Goal: Communication & Community: Answer question/provide support

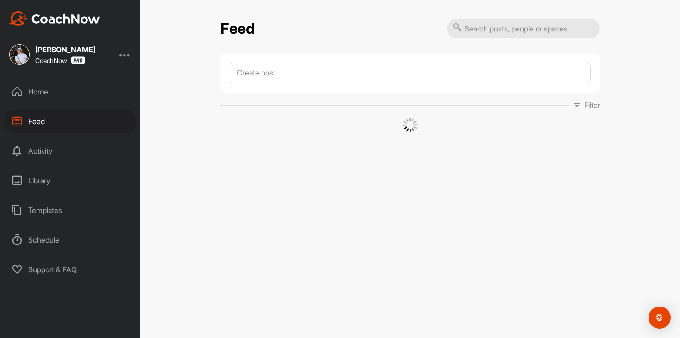
click at [97, 96] on div "Home" at bounding box center [70, 91] width 131 height 23
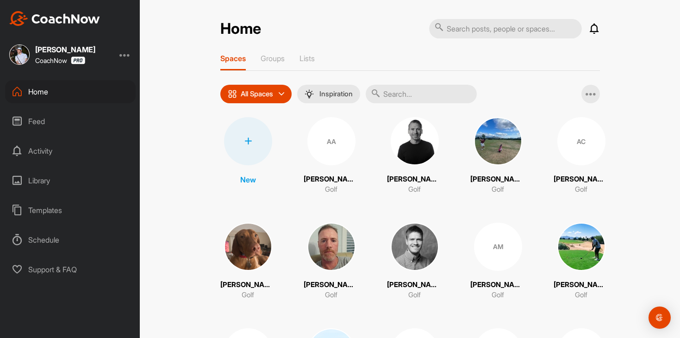
click at [55, 118] on div "Feed" at bounding box center [70, 121] width 131 height 23
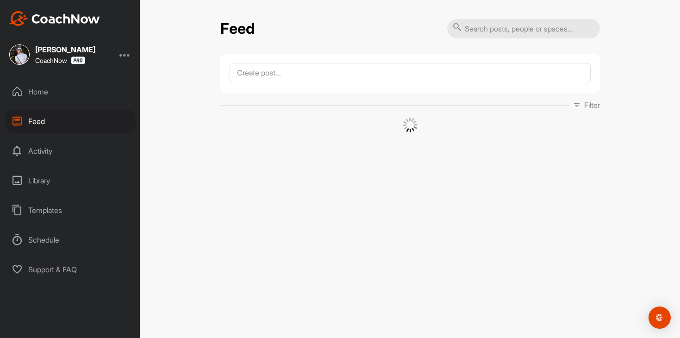
click at [72, 87] on div "Home" at bounding box center [70, 91] width 131 height 23
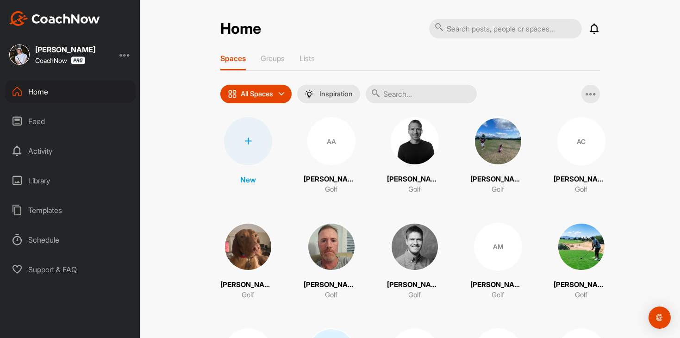
click at [404, 94] on input "text" at bounding box center [421, 94] width 111 height 19
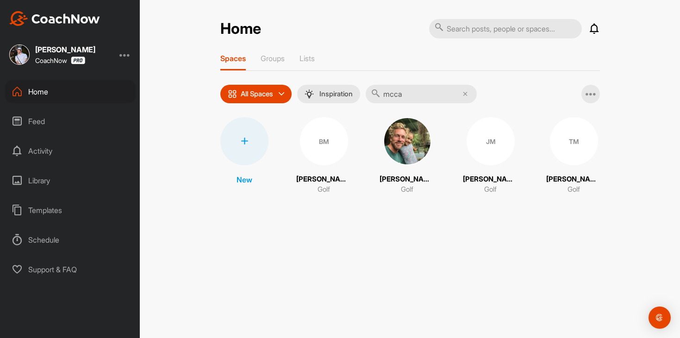
type input "mcca"
click at [480, 147] on div "JM" at bounding box center [491, 141] width 48 height 48
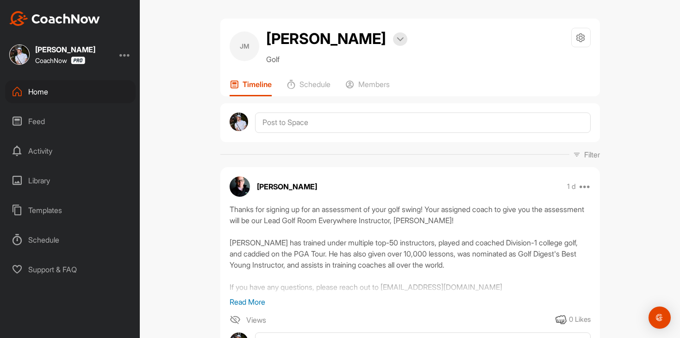
click at [61, 90] on div "Home" at bounding box center [70, 91] width 131 height 23
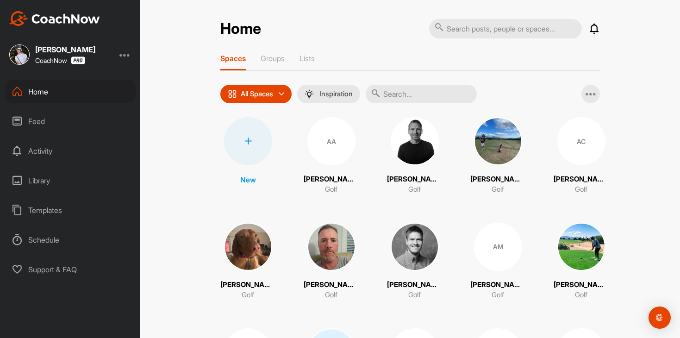
click at [59, 110] on div "Feed" at bounding box center [70, 121] width 131 height 23
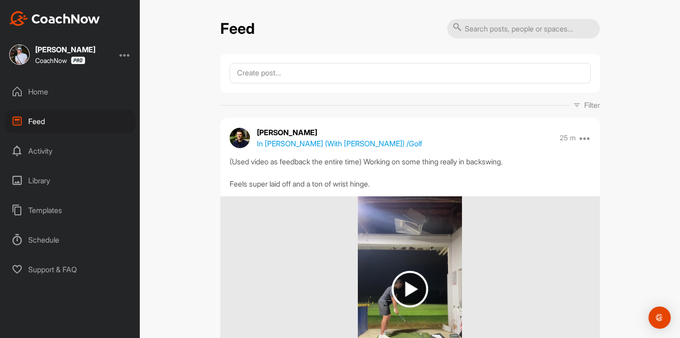
click at [61, 103] on div "Home" at bounding box center [70, 91] width 131 height 23
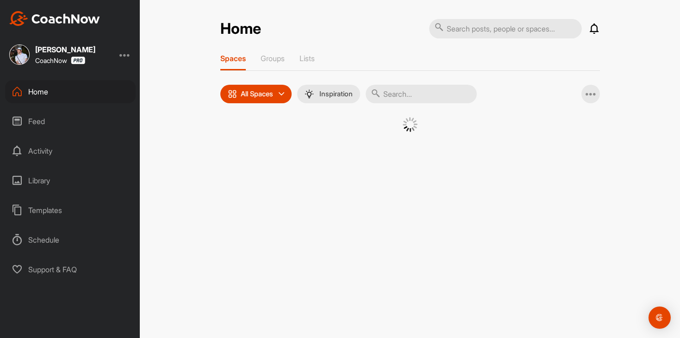
click at [65, 119] on div "Feed" at bounding box center [70, 121] width 131 height 23
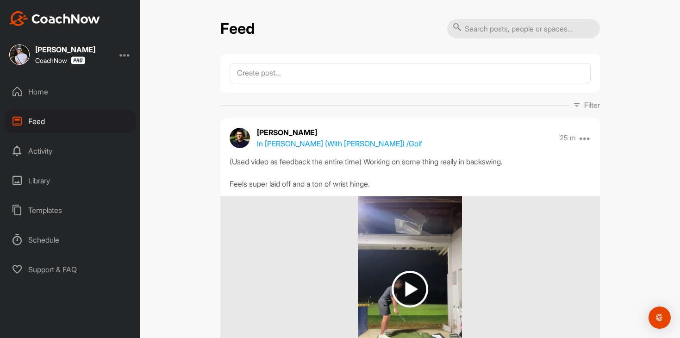
click at [59, 93] on div "Home" at bounding box center [70, 91] width 131 height 23
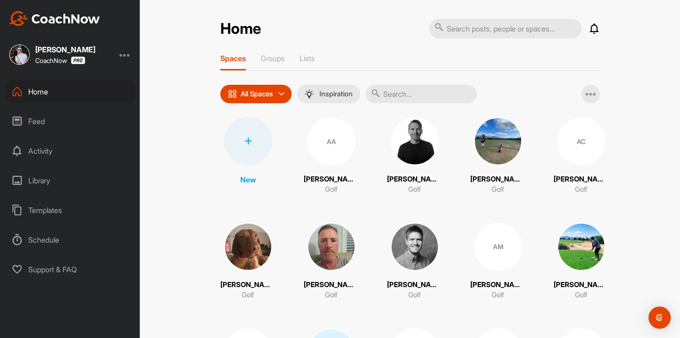
click at [55, 140] on div "Activity" at bounding box center [70, 150] width 131 height 23
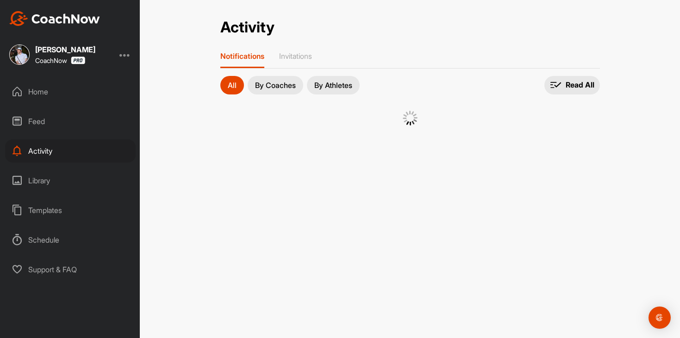
click at [65, 121] on div "Feed" at bounding box center [70, 121] width 131 height 23
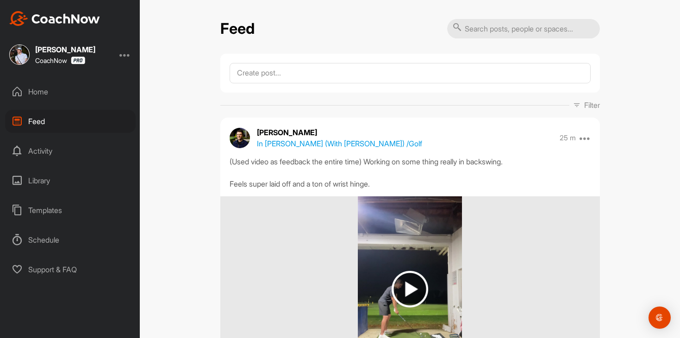
click at [99, 106] on div "Home Feed Activity Library Templates Schedule Support & FAQ" at bounding box center [70, 180] width 140 height 201
click at [102, 93] on div "Home" at bounding box center [70, 91] width 131 height 23
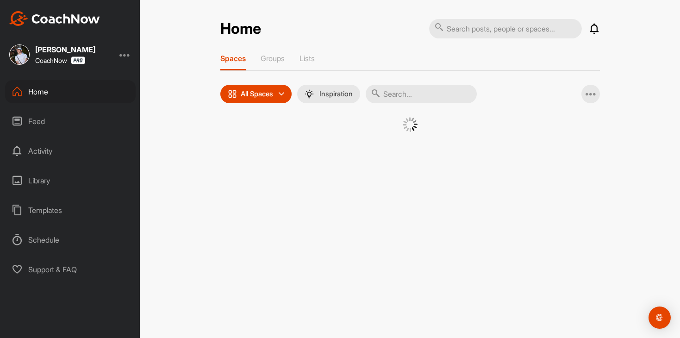
click at [100, 115] on div "Feed" at bounding box center [70, 121] width 131 height 23
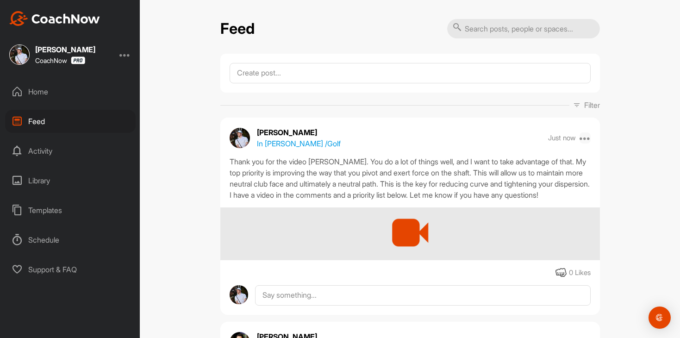
click at [588, 139] on icon at bounding box center [585, 137] width 11 height 11
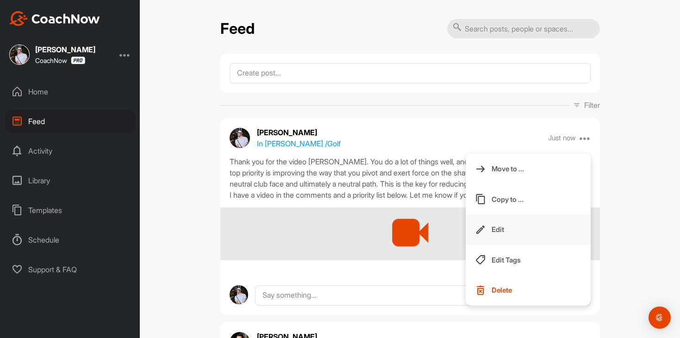
click at [545, 218] on button "Edit" at bounding box center [528, 229] width 125 height 31
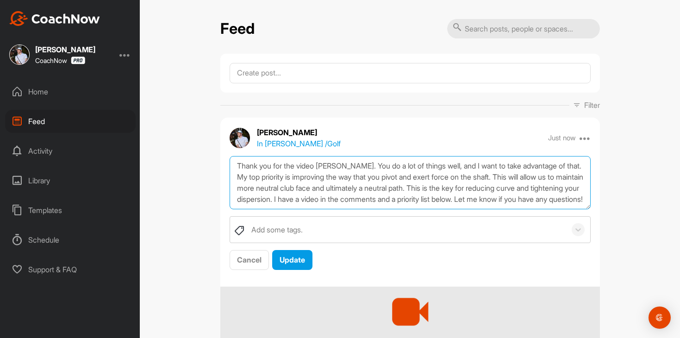
click at [510, 198] on textarea "Thank you for the video [PERSON_NAME]. You do a lot of things well, and I want …" at bounding box center [410, 182] width 361 height 53
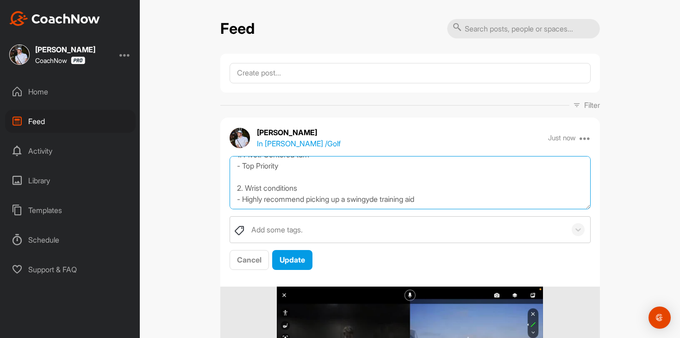
scroll to position [95, 0]
click at [277, 201] on textarea "Thank you for the video [PERSON_NAME]. You do a lot of things well, and I want …" at bounding box center [410, 182] width 361 height 53
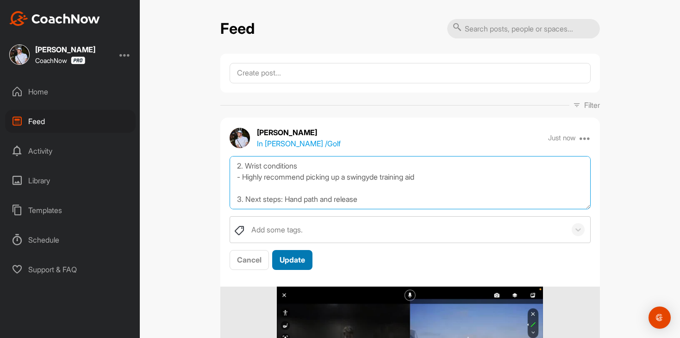
type textarea "Thank you for the video [PERSON_NAME]. You do a lot of things well, and I want …"
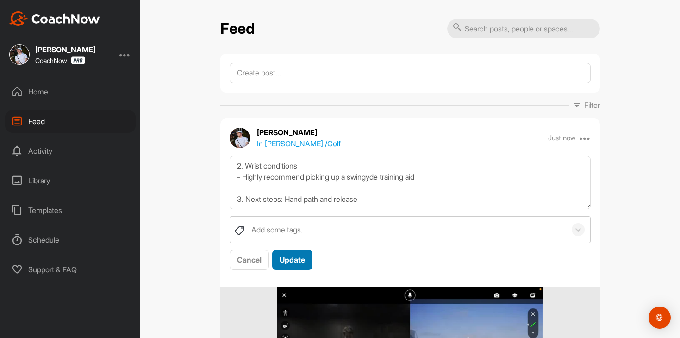
click at [293, 254] on div "Update" at bounding box center [292, 259] width 25 height 11
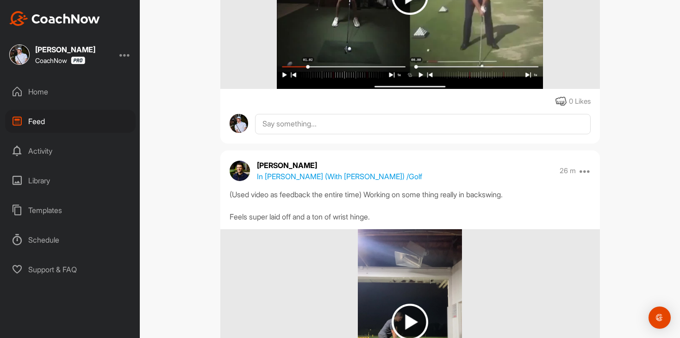
scroll to position [354, 0]
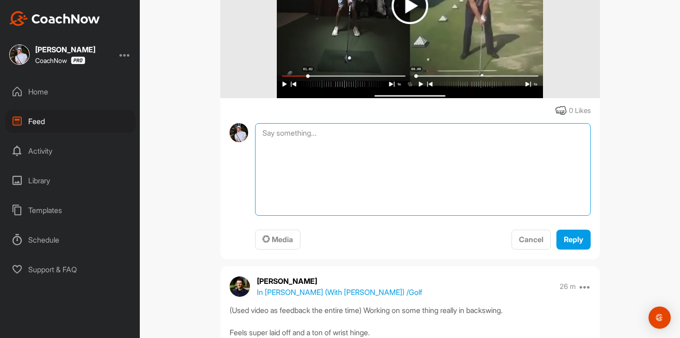
click at [344, 140] on textarea at bounding box center [422, 169] width 335 height 93
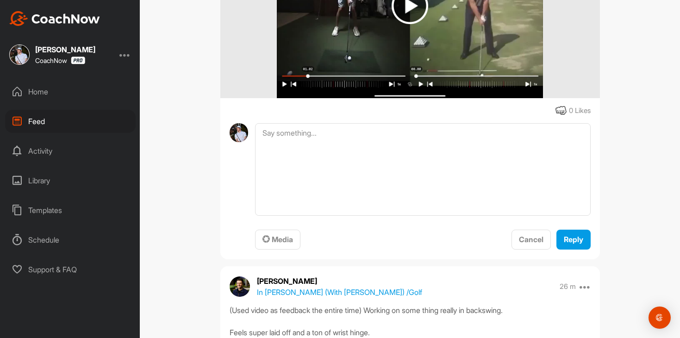
click at [294, 221] on div "Media Cancel Reply" at bounding box center [422, 186] width 335 height 127
click at [287, 231] on button "Media" at bounding box center [277, 240] width 45 height 20
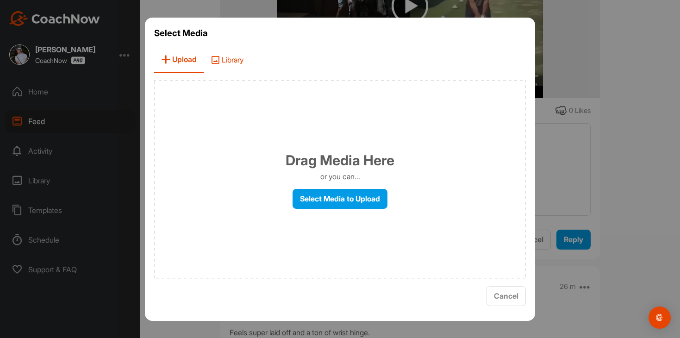
click at [250, 63] on span "Library" at bounding box center [227, 60] width 47 height 26
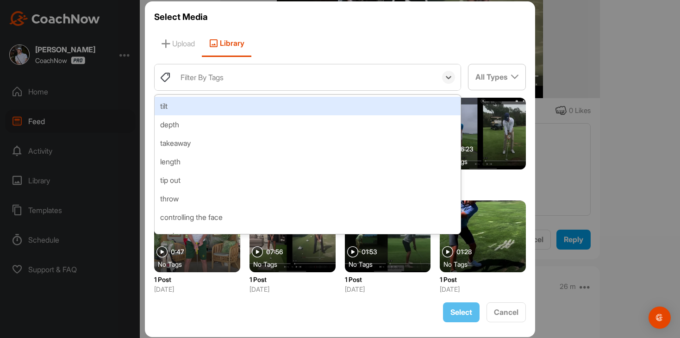
click at [252, 77] on div "Filter By Tags" at bounding box center [306, 77] width 261 height 26
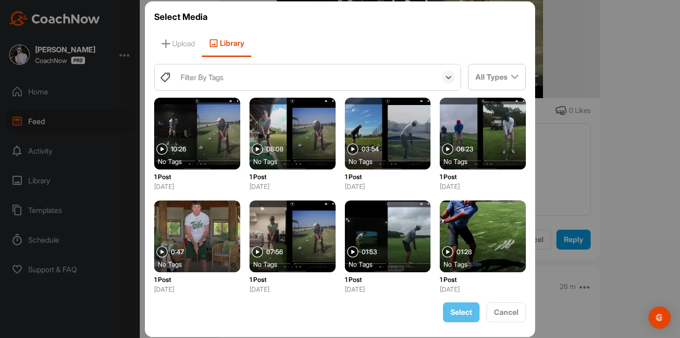
click at [252, 77] on div "Filter By Tags" at bounding box center [306, 77] width 261 height 26
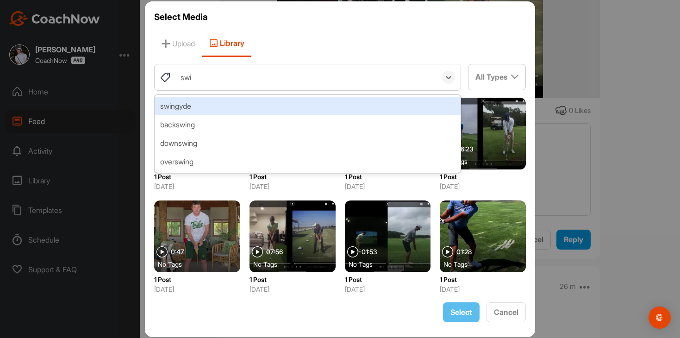
type input "swing"
click at [237, 109] on div "swingyde" at bounding box center [308, 106] width 306 height 19
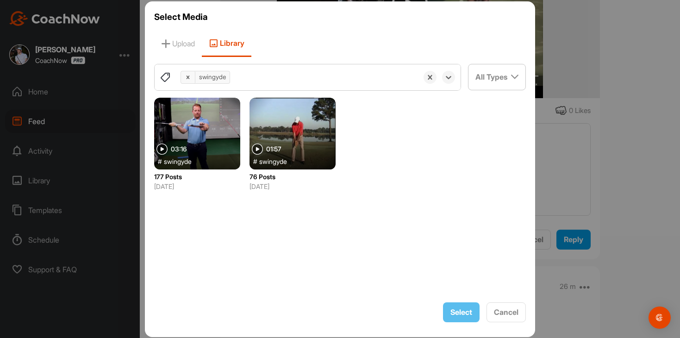
click at [214, 128] on div at bounding box center [197, 134] width 86 height 72
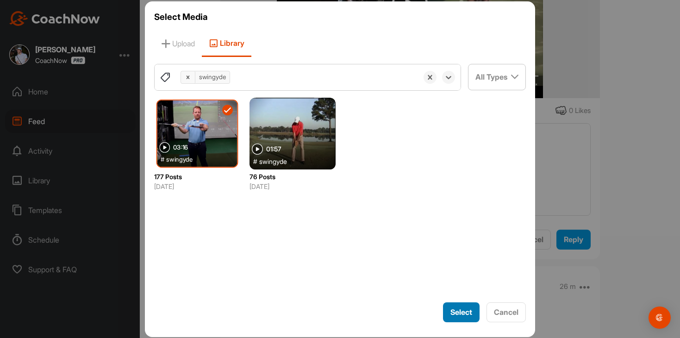
click at [456, 310] on span "Select" at bounding box center [461, 311] width 22 height 9
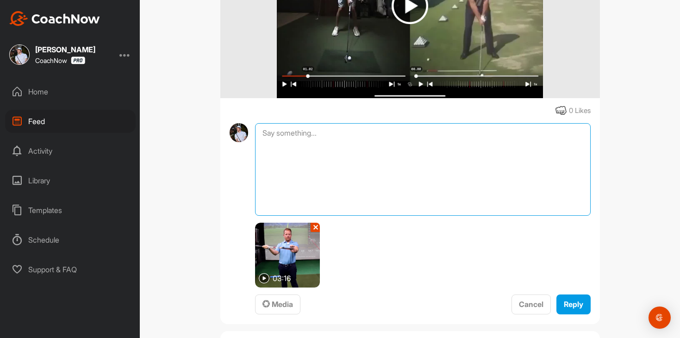
click at [457, 193] on textarea at bounding box center [422, 169] width 335 height 93
type textarea "Swingyde demo"
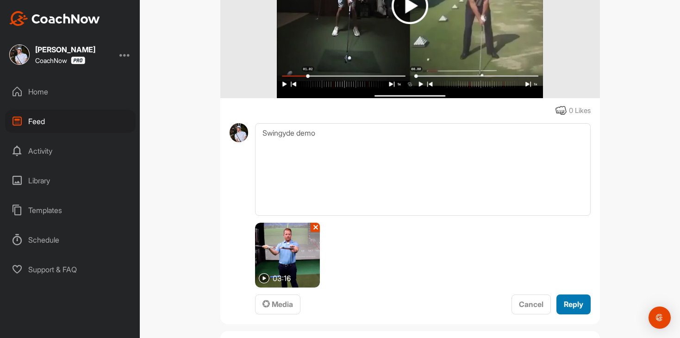
click at [581, 311] on button "Reply" at bounding box center [573, 304] width 34 height 20
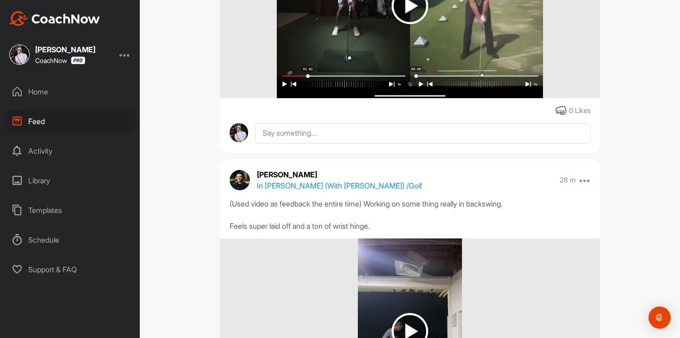
scroll to position [365, 0]
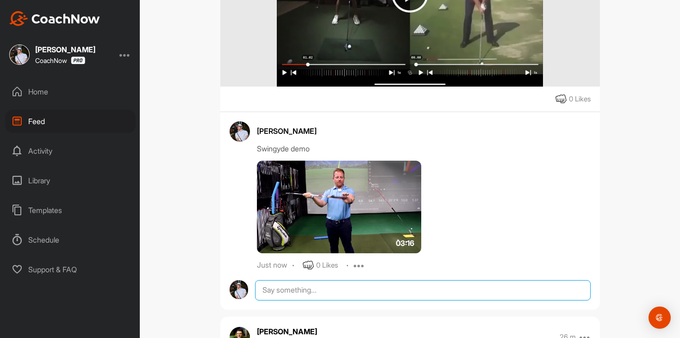
click at [335, 281] on textarea at bounding box center [422, 290] width 335 height 20
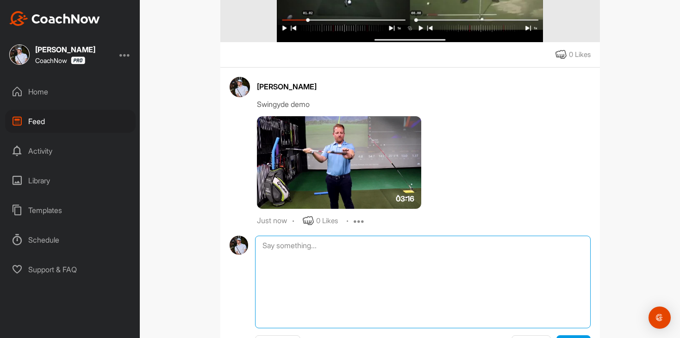
scroll to position [468, 0]
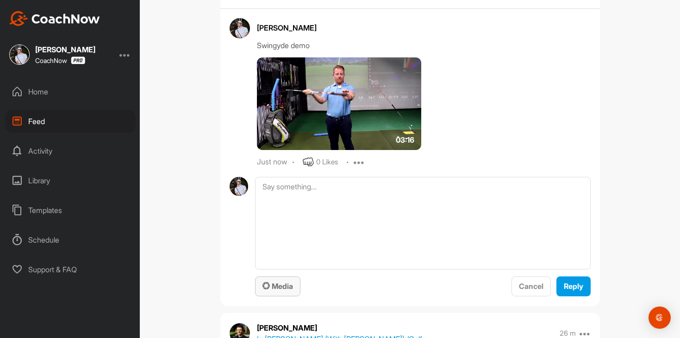
click at [281, 281] on div "Media" at bounding box center [277, 286] width 31 height 11
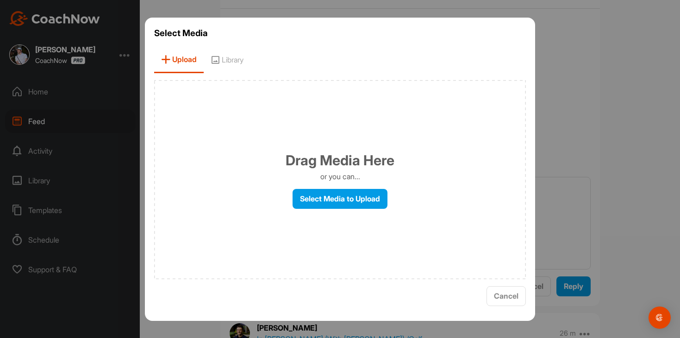
click at [235, 73] on div "Select Media Upload Library Drag Media Here or you can... Select Media to Uploa…" at bounding box center [340, 169] width 391 height 303
click at [241, 67] on span "Library" at bounding box center [227, 60] width 47 height 26
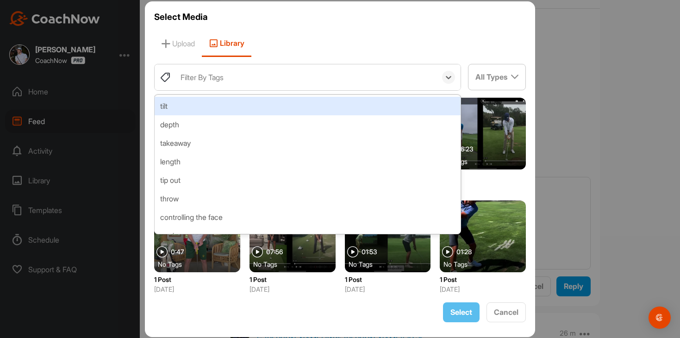
click at [246, 82] on div "Filter By Tags" at bounding box center [306, 77] width 261 height 26
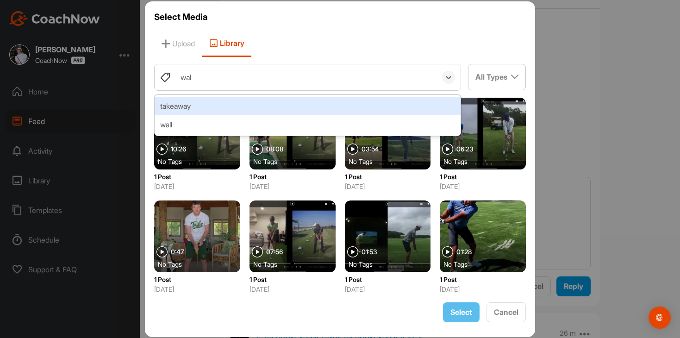
type input "wall"
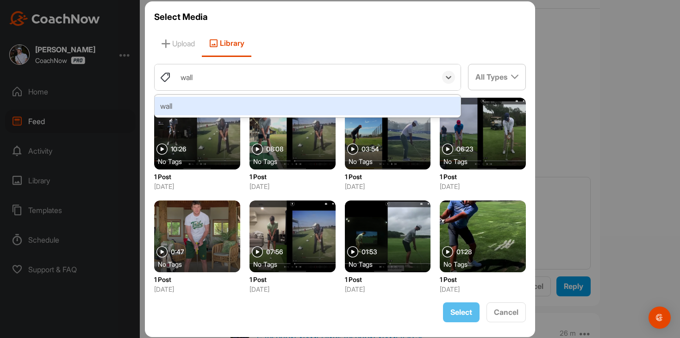
click at [224, 102] on div "wall" at bounding box center [308, 106] width 306 height 19
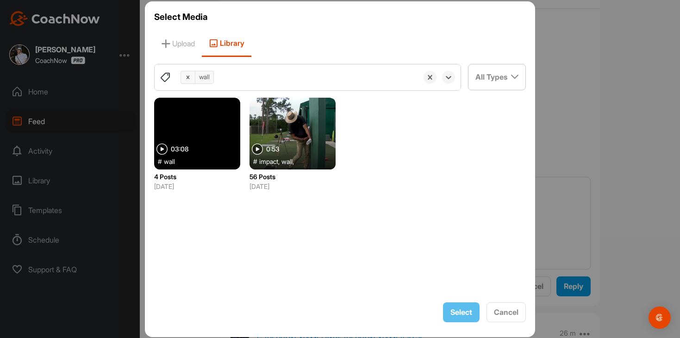
click at [225, 154] on div at bounding box center [197, 134] width 86 height 72
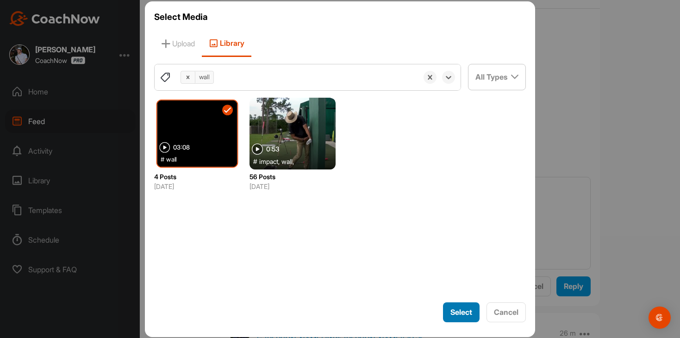
click at [454, 305] on button "Select" at bounding box center [461, 312] width 37 height 20
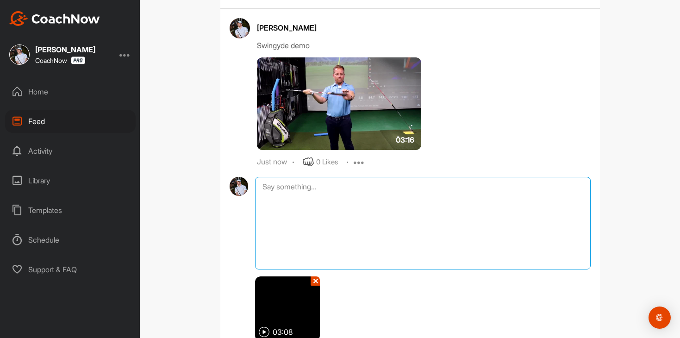
click at [446, 185] on textarea at bounding box center [422, 223] width 335 height 93
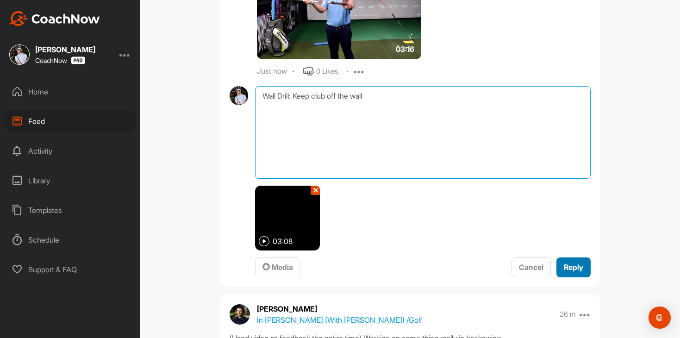
type textarea "Wall Drill: Keep club off the wall"
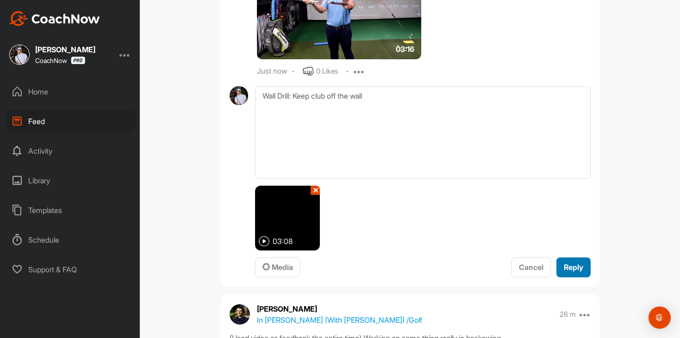
click at [561, 267] on button "Reply" at bounding box center [573, 267] width 34 height 20
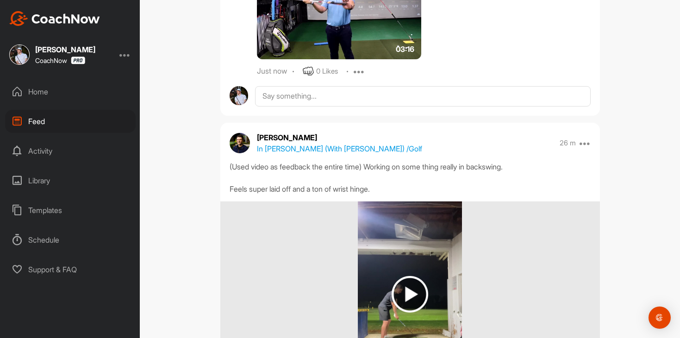
scroll to position [587, 0]
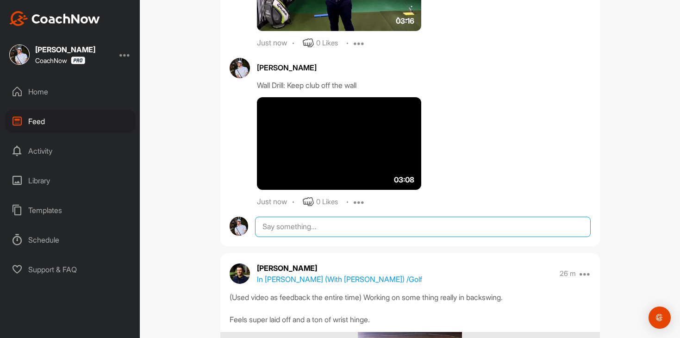
click at [375, 236] on textarea at bounding box center [422, 227] width 335 height 20
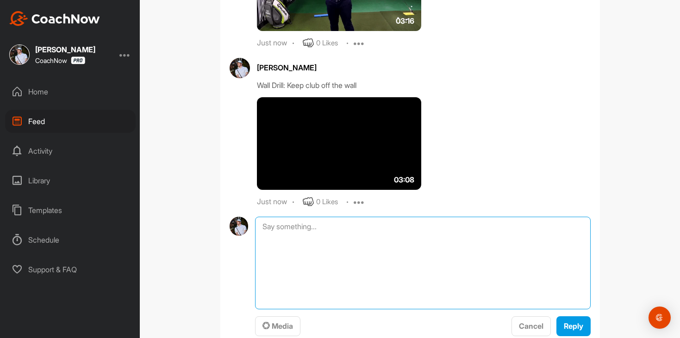
scroll to position [632, 0]
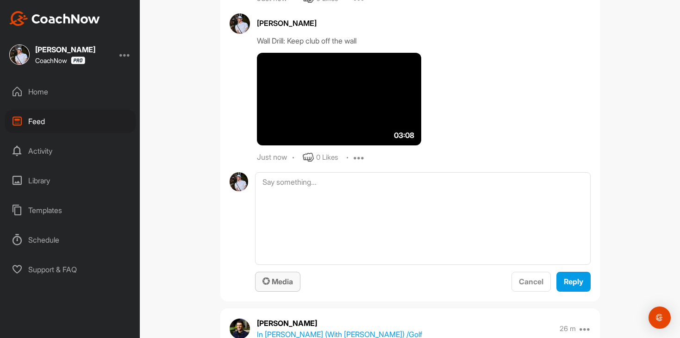
click at [285, 281] on span "Media" at bounding box center [277, 281] width 31 height 9
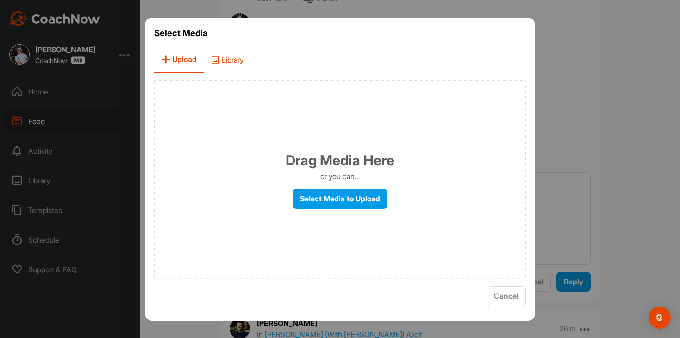
click at [233, 63] on span "Library" at bounding box center [227, 60] width 47 height 26
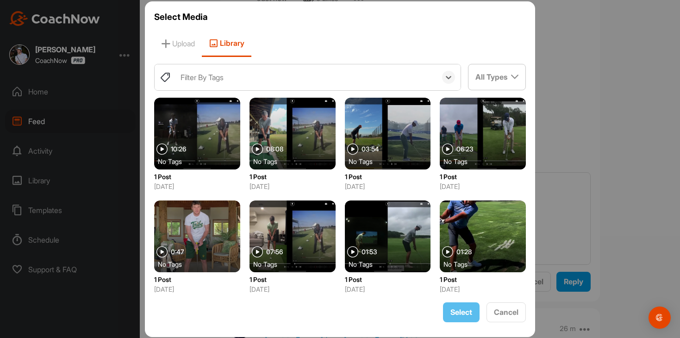
click at [236, 80] on div "Filter By Tags" at bounding box center [306, 77] width 261 height 26
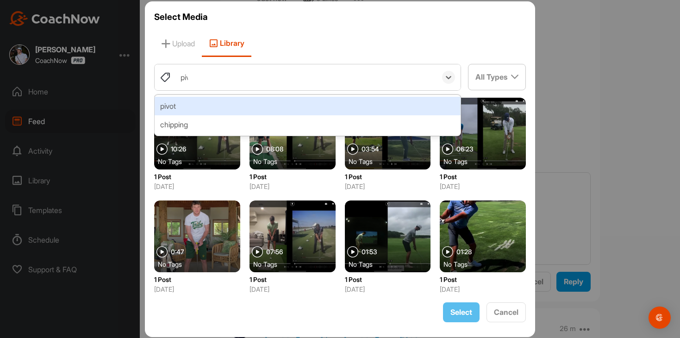
type input "pivo"
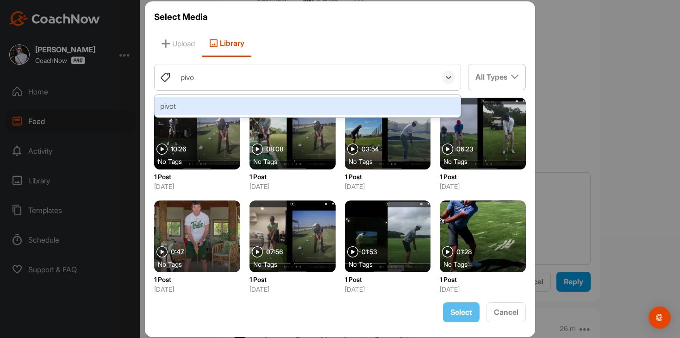
click at [231, 102] on div "pivot" at bounding box center [308, 106] width 306 height 19
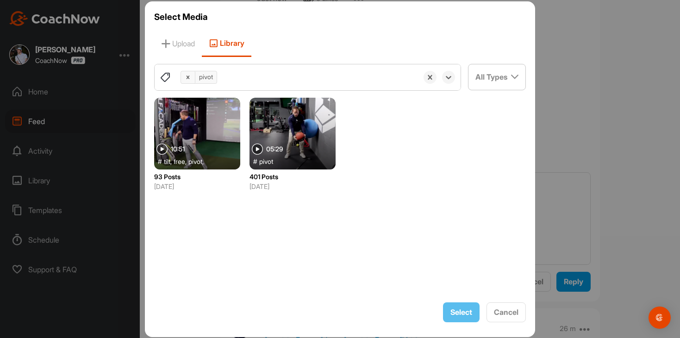
click at [290, 121] on div at bounding box center [293, 134] width 86 height 72
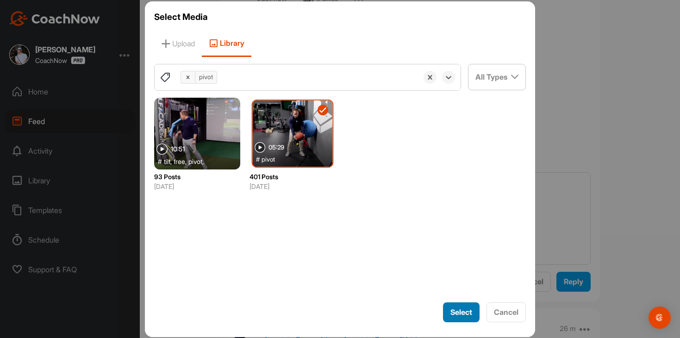
click at [456, 308] on span "Select" at bounding box center [461, 311] width 22 height 9
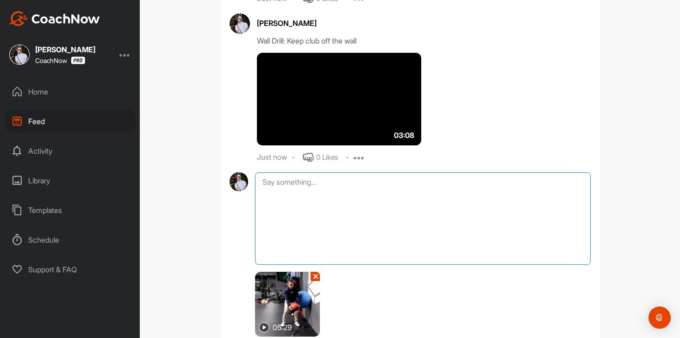
click at [465, 220] on textarea at bounding box center [422, 218] width 335 height 93
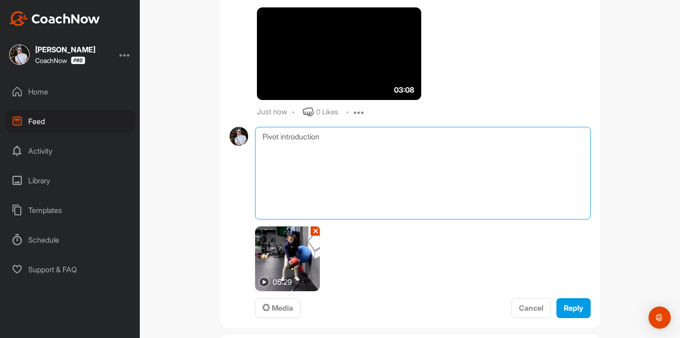
scroll to position [727, 0]
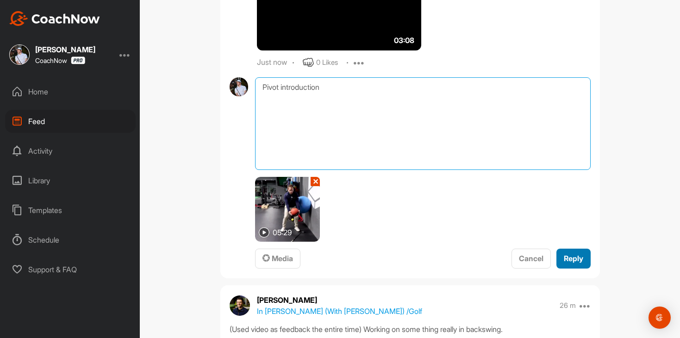
type textarea "Pivot introduction"
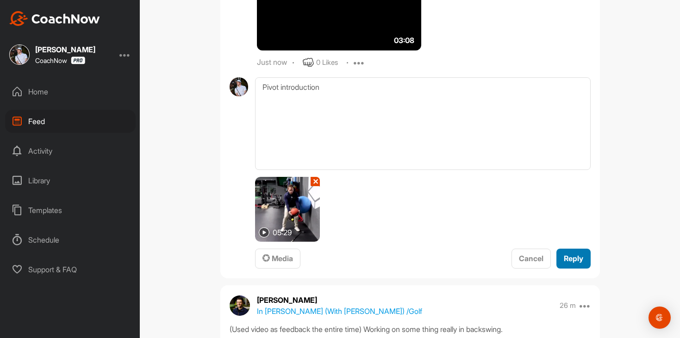
click at [581, 262] on span "Reply" at bounding box center [573, 258] width 19 height 9
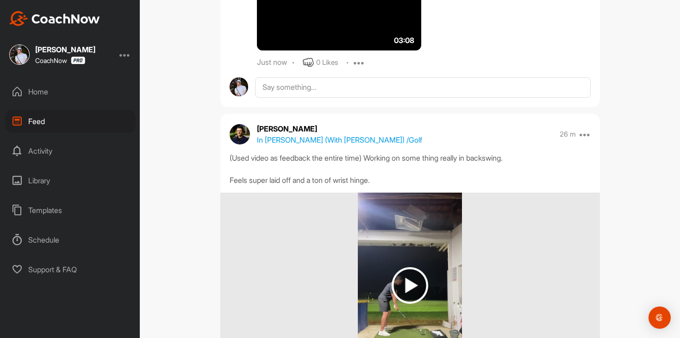
scroll to position [0, 0]
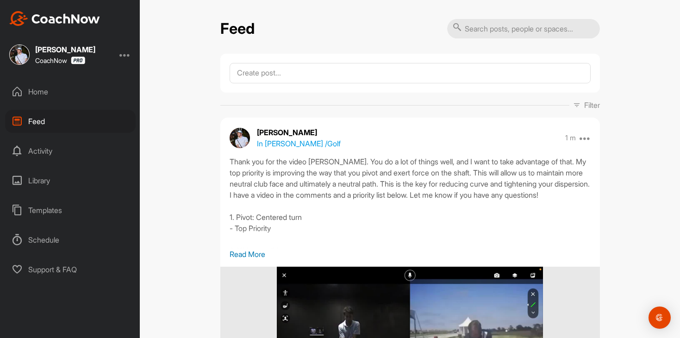
click at [331, 143] on p "In [PERSON_NAME] / Golf" at bounding box center [299, 143] width 84 height 11
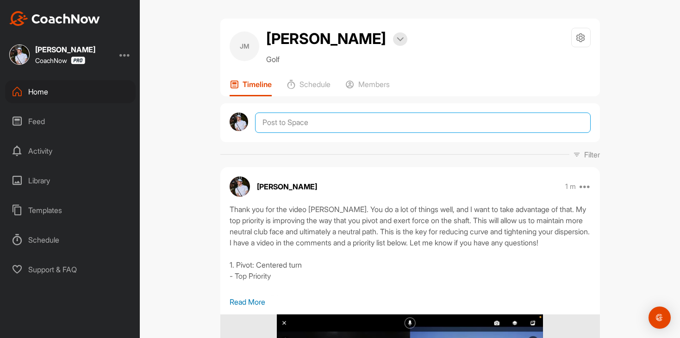
click at [291, 124] on textarea at bounding box center [422, 122] width 335 height 20
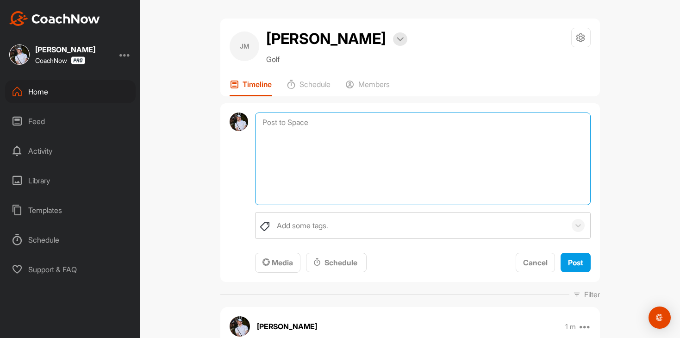
paste textarea "if you are interested in signing up for a Membership, it would be great to keep…"
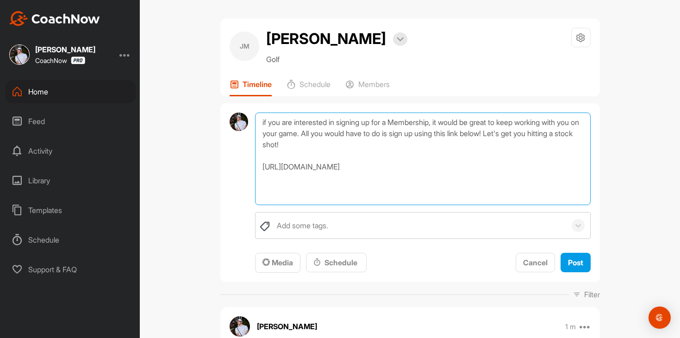
click at [257, 123] on textarea "if you are interested in signing up for a Membership, it would be great to keep…" at bounding box center [422, 158] width 335 height 93
type textarea "[PERSON_NAME], if you are interested in signing up for a Membership, it would b…"
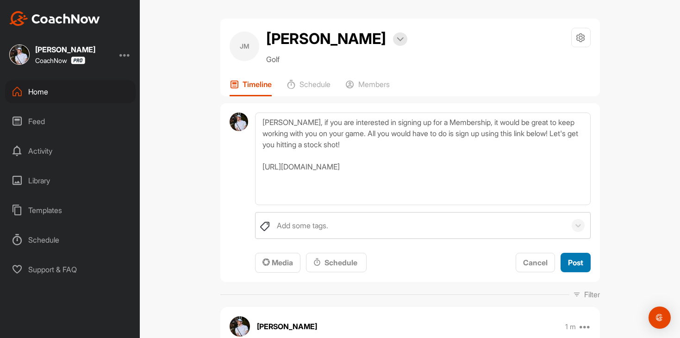
click at [573, 260] on span "Post" at bounding box center [575, 262] width 15 height 9
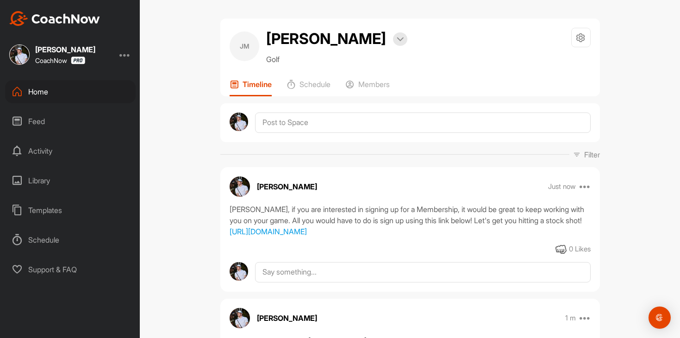
click at [98, 98] on div "Home" at bounding box center [70, 91] width 131 height 23
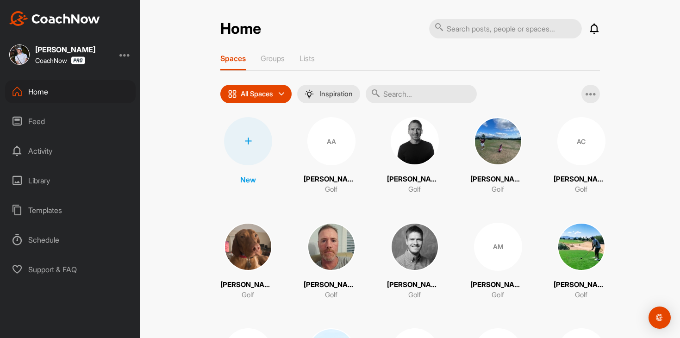
click at [84, 123] on div "Feed" at bounding box center [70, 121] width 131 height 23
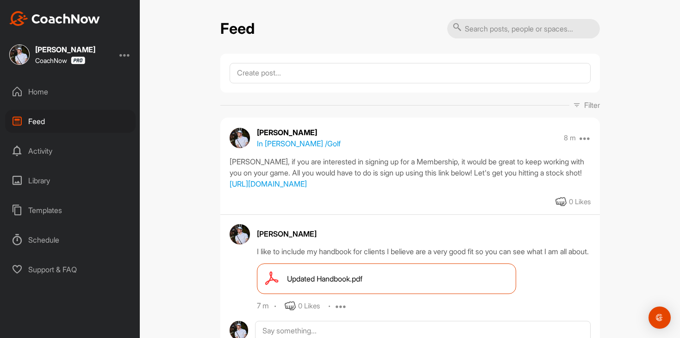
click at [75, 99] on div "Home" at bounding box center [70, 91] width 131 height 23
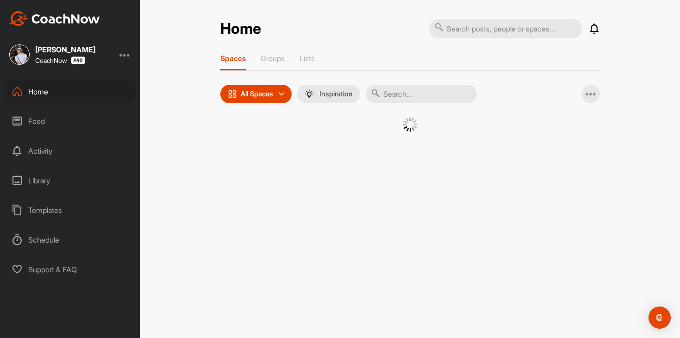
click at [75, 114] on div "Feed" at bounding box center [70, 121] width 131 height 23
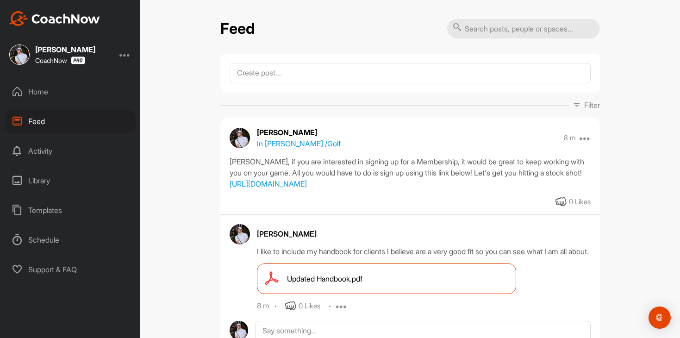
click at [81, 92] on div "Home" at bounding box center [70, 91] width 131 height 23
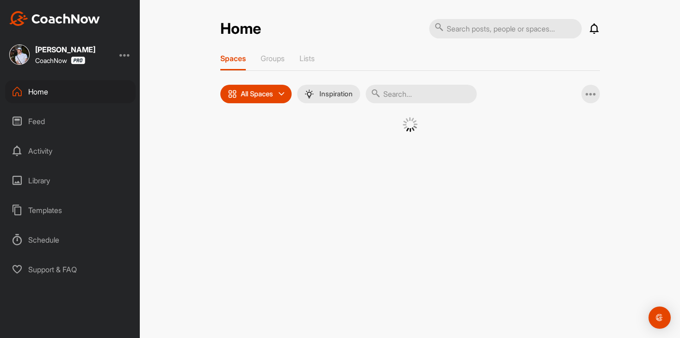
click at [76, 119] on div "Feed" at bounding box center [70, 121] width 131 height 23
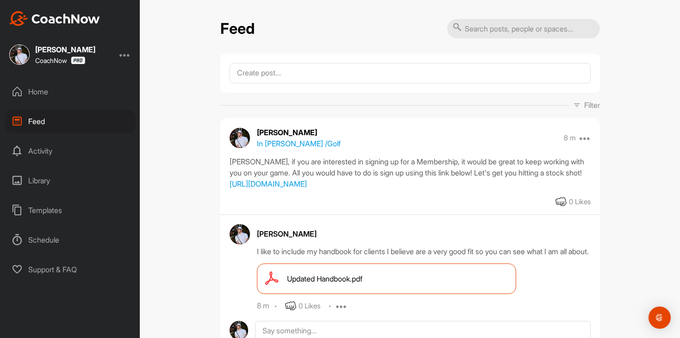
click at [78, 95] on div "Home" at bounding box center [70, 91] width 131 height 23
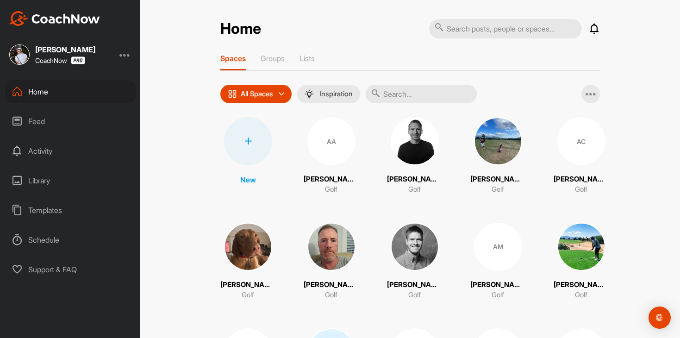
click at [75, 119] on div "Feed" at bounding box center [70, 121] width 131 height 23
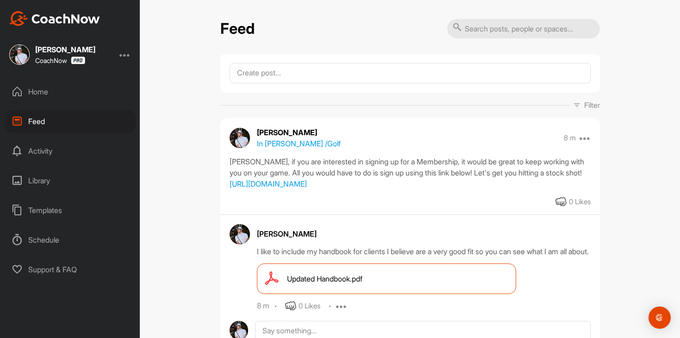
click at [78, 89] on div "Home" at bounding box center [70, 91] width 131 height 23
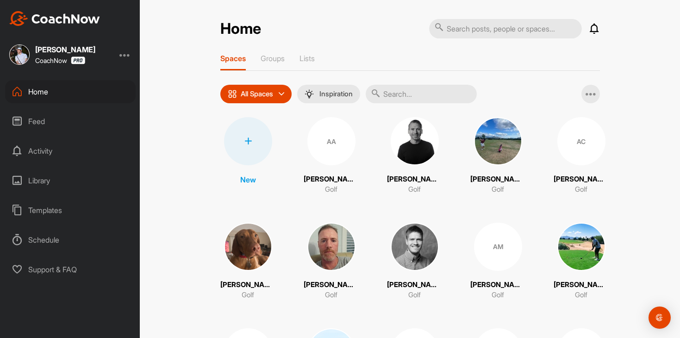
click at [76, 116] on div "Feed" at bounding box center [70, 121] width 131 height 23
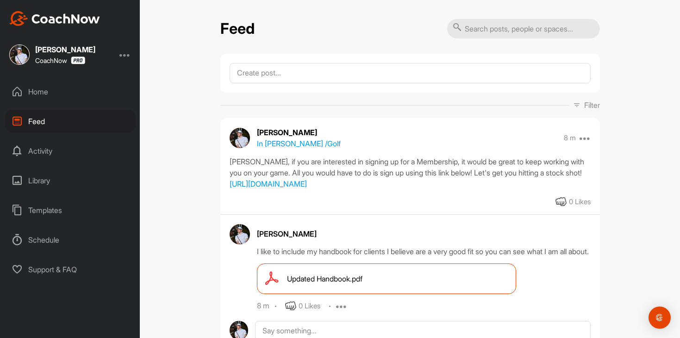
click at [78, 104] on div "Home Feed Activity Library Templates Schedule Support & FAQ" at bounding box center [70, 180] width 140 height 201
click at [81, 97] on div "Home" at bounding box center [70, 91] width 131 height 23
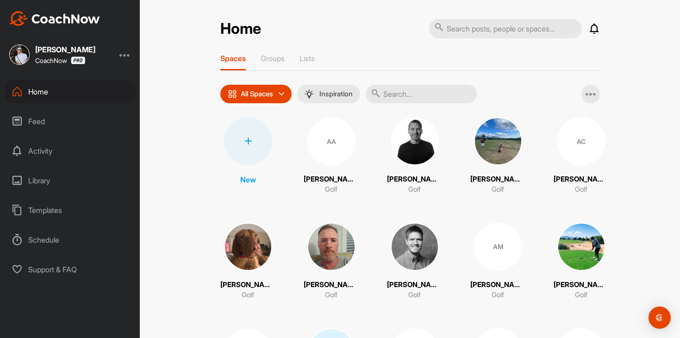
click at [75, 128] on div "Feed" at bounding box center [70, 121] width 131 height 23
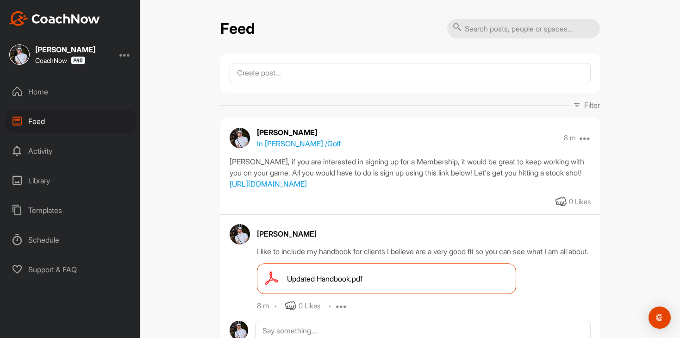
click at [81, 96] on div "Home" at bounding box center [70, 91] width 131 height 23
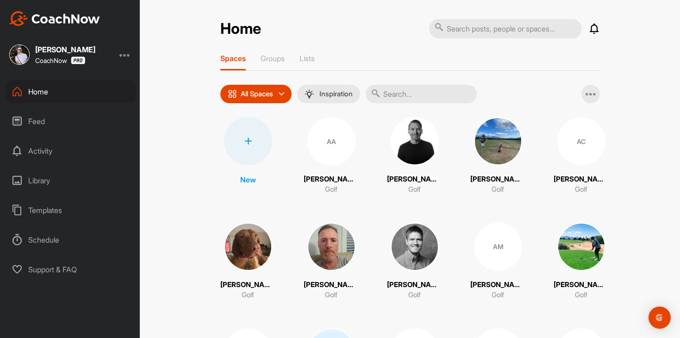
click at [79, 126] on div "Feed" at bounding box center [70, 121] width 131 height 23
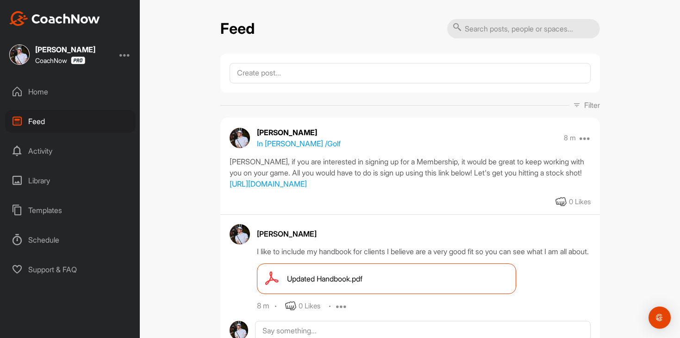
click at [87, 104] on div "Home Feed Activity Library Templates Schedule Support & FAQ" at bounding box center [70, 180] width 140 height 201
click at [88, 94] on div "Home" at bounding box center [70, 91] width 131 height 23
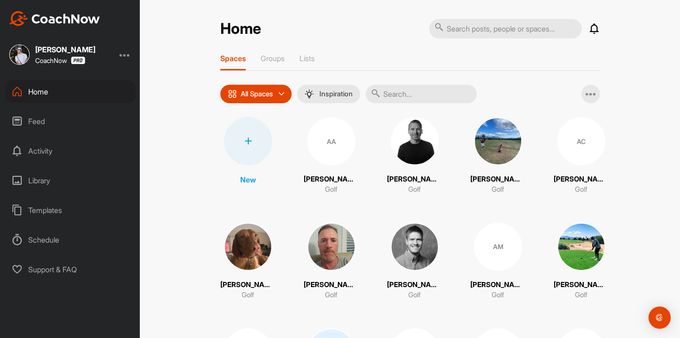
click at [81, 119] on div "Feed" at bounding box center [70, 121] width 131 height 23
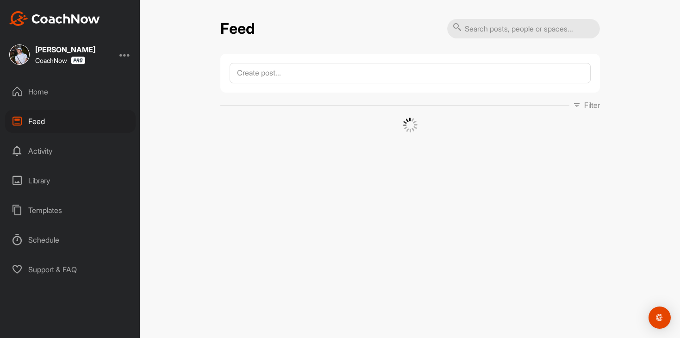
click at [79, 94] on div "Home" at bounding box center [70, 91] width 131 height 23
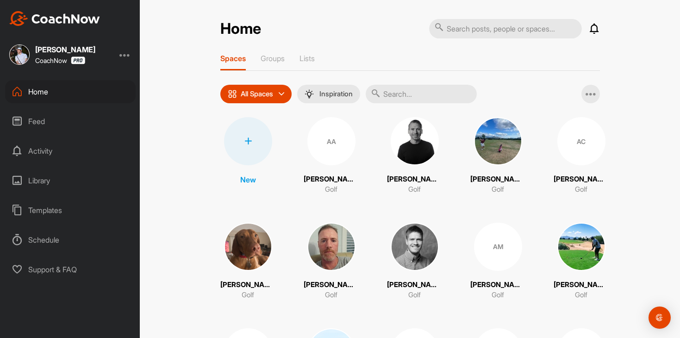
click at [68, 117] on div "Feed" at bounding box center [70, 121] width 131 height 23
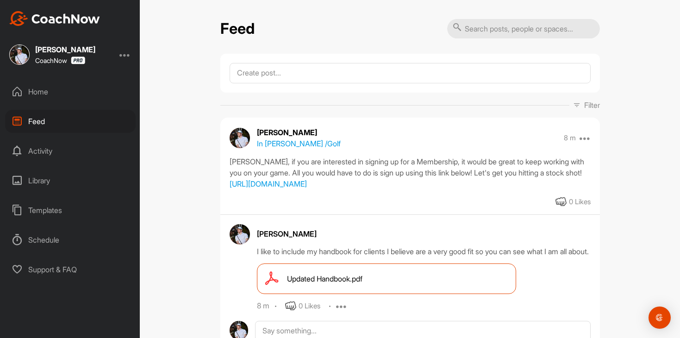
click at [66, 99] on div "Home" at bounding box center [70, 91] width 131 height 23
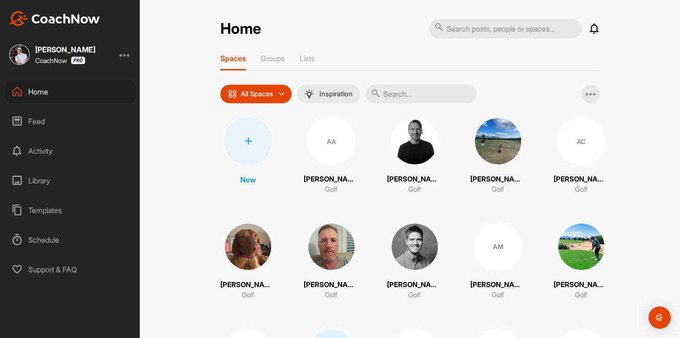
click at [69, 119] on div "Feed" at bounding box center [70, 121] width 131 height 23
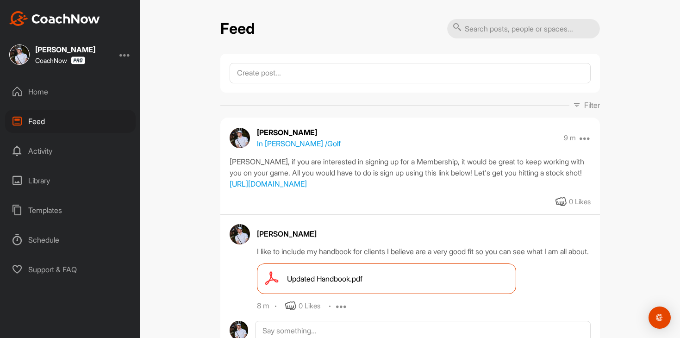
click at [69, 96] on div "Home" at bounding box center [70, 91] width 131 height 23
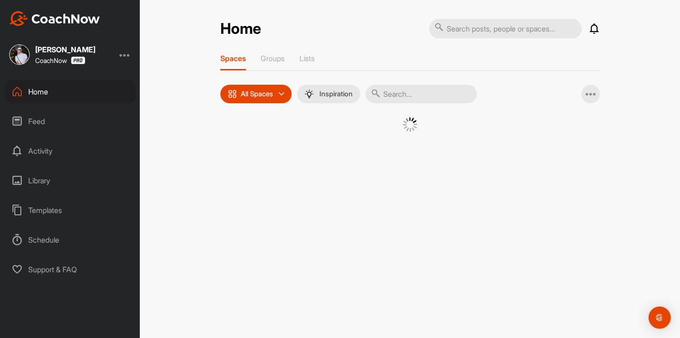
click at [69, 118] on div "Feed" at bounding box center [70, 121] width 131 height 23
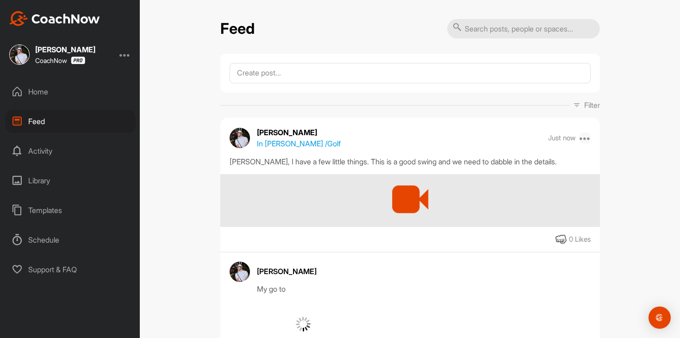
click at [586, 138] on icon at bounding box center [585, 137] width 11 height 11
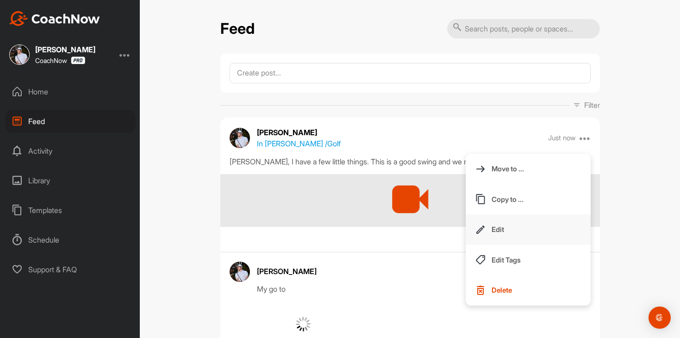
click at [537, 230] on button "Edit" at bounding box center [528, 229] width 125 height 31
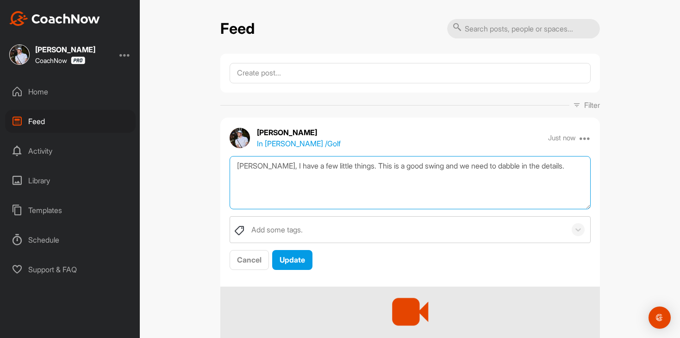
click at [555, 171] on textarea "[PERSON_NAME], I have a few little things. This is a good swing and we need to …" at bounding box center [410, 182] width 361 height 53
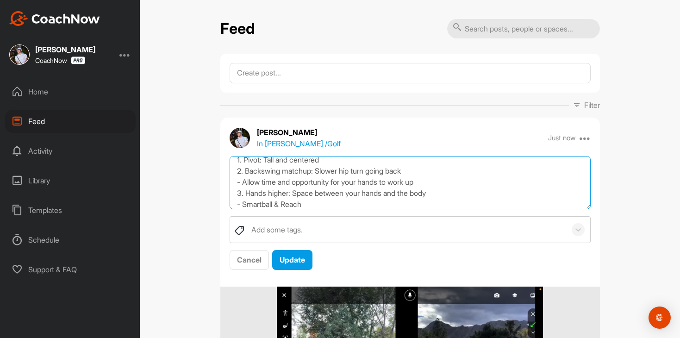
scroll to position [39, 0]
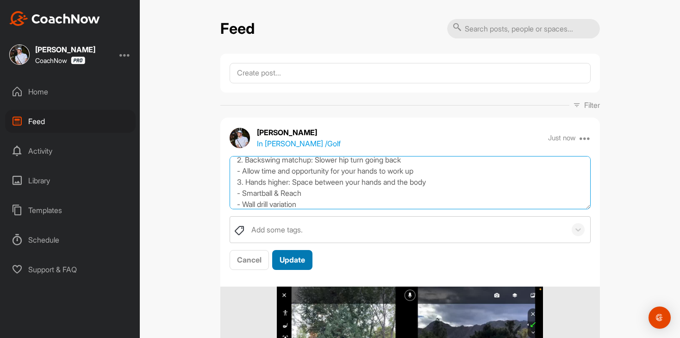
type textarea "[PERSON_NAME], I have a few little things. This is a good swing and we need to …"
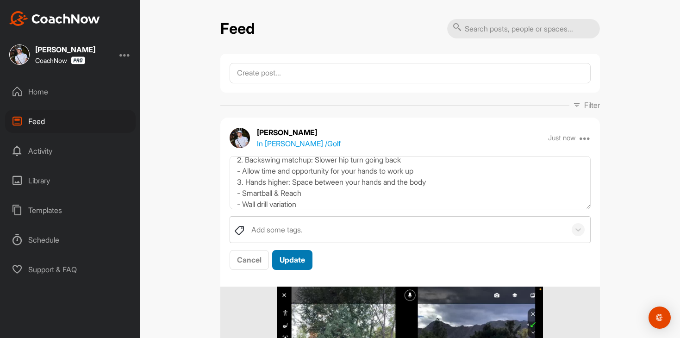
click at [306, 259] on button "Update" at bounding box center [292, 260] width 40 height 20
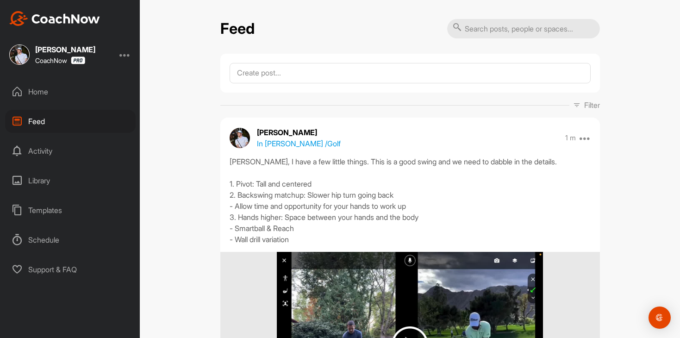
click at [67, 94] on div "Home" at bounding box center [70, 91] width 131 height 23
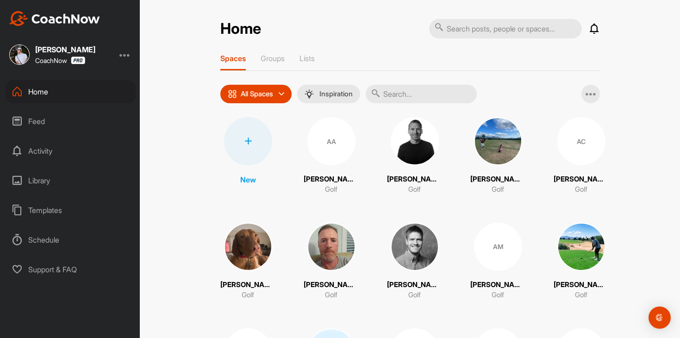
click at [450, 98] on input "text" at bounding box center [421, 94] width 111 height 19
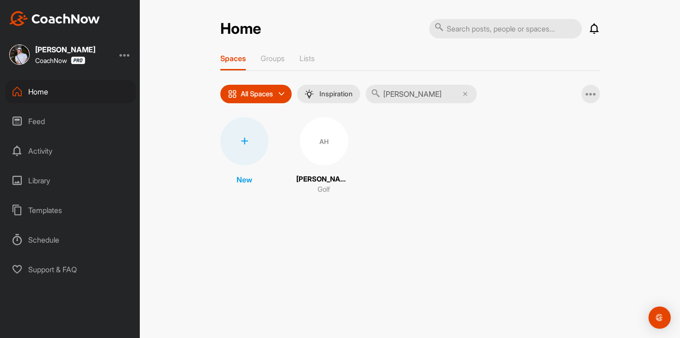
type input "[PERSON_NAME]"
click at [324, 138] on div "AH" at bounding box center [324, 141] width 48 height 48
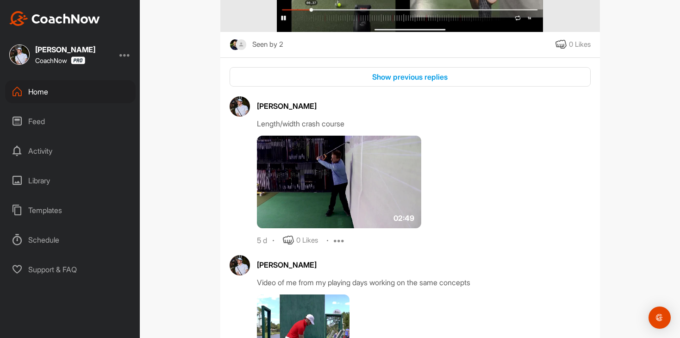
scroll to position [2048, 0]
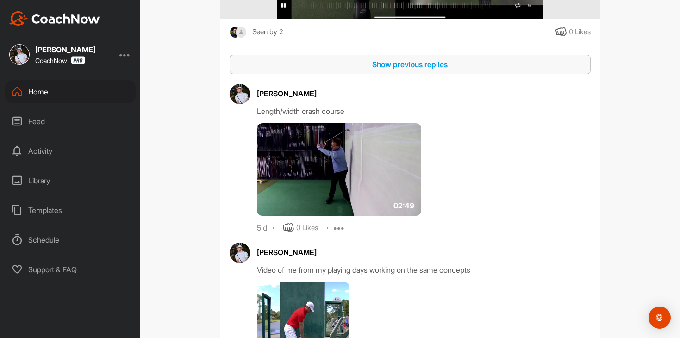
click at [431, 70] on div "Show previous replies" at bounding box center [410, 64] width 346 height 11
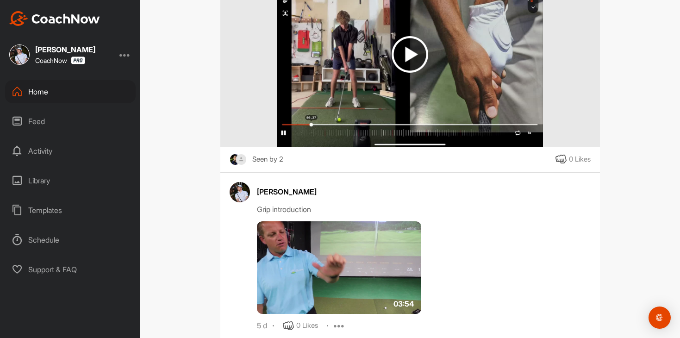
scroll to position [1948, 0]
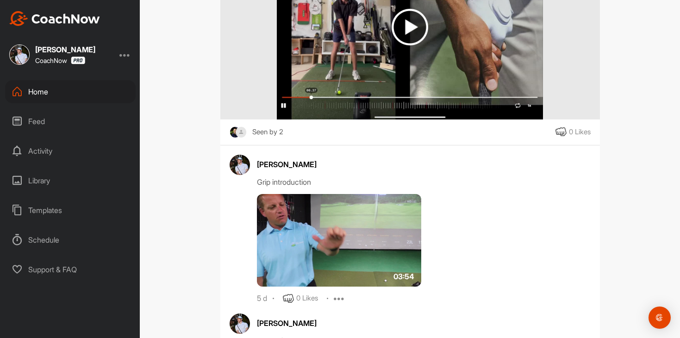
click at [427, 104] on img at bounding box center [410, 26] width 266 height 185
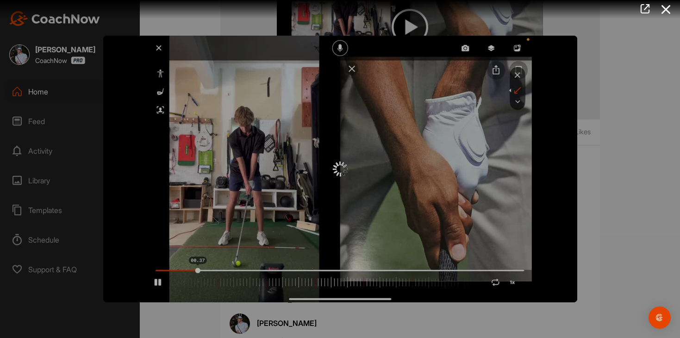
click at [288, 168] on img "Video Player" at bounding box center [340, 169] width 474 height 267
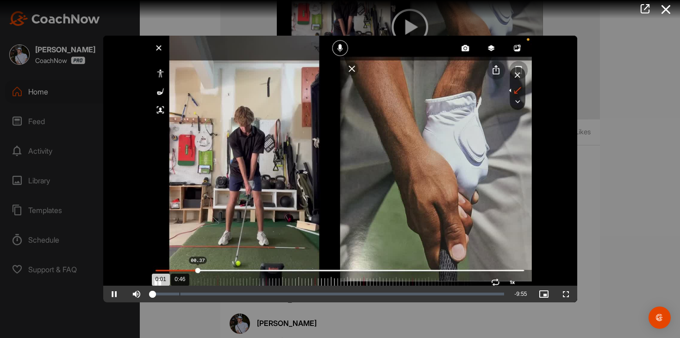
click at [180, 294] on div "0:46" at bounding box center [180, 294] width 0 height 3
click at [230, 296] on div "Loaded : 10.06% 2:12 0:46" at bounding box center [329, 294] width 362 height 17
click at [296, 296] on div "Loaded : 22.27% 4:03 2:12" at bounding box center [329, 294] width 362 height 17
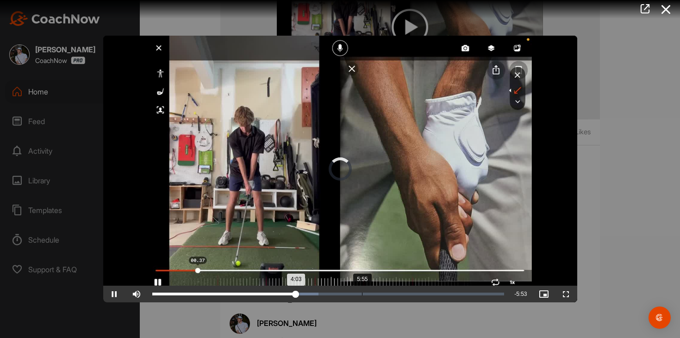
click at [362, 293] on div "Loaded : 47.22% 5:55 4:03" at bounding box center [328, 294] width 352 height 3
click at [276, 297] on div "Loaded : 76.06% 3:30 5:55" at bounding box center [329, 294] width 362 height 17
click at [68, 89] on div at bounding box center [340, 169] width 680 height 338
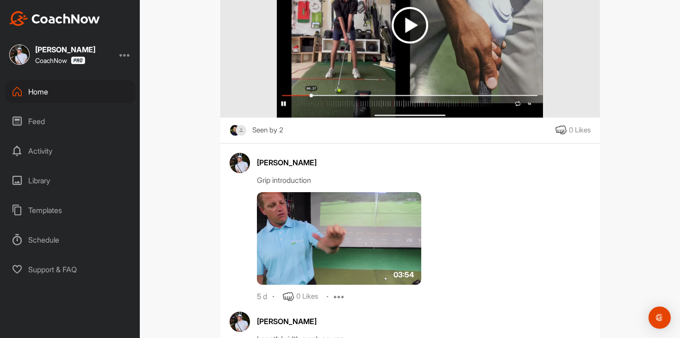
scroll to position [1806, 0]
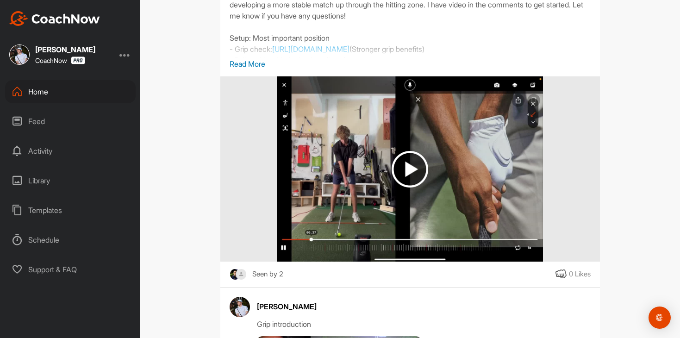
click at [249, 69] on p "Read More" at bounding box center [410, 63] width 361 height 11
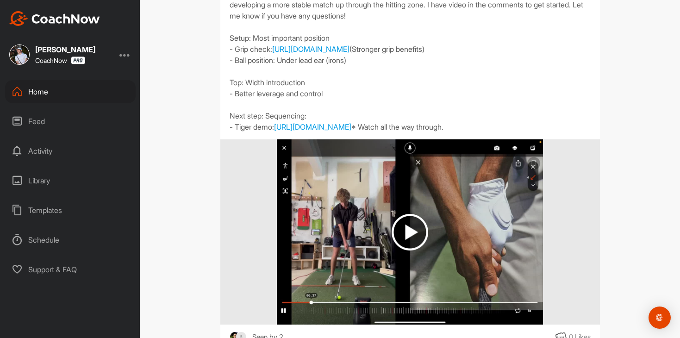
click at [61, 118] on div "Feed" at bounding box center [70, 121] width 131 height 23
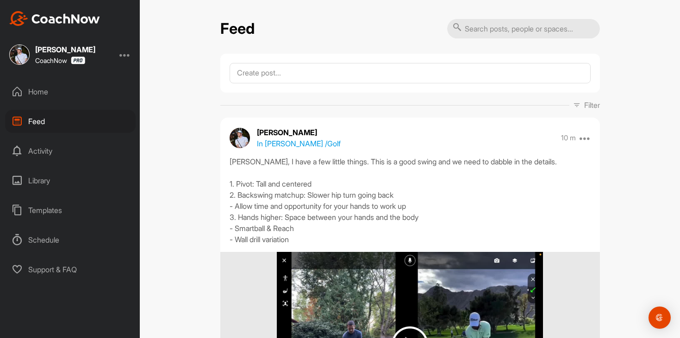
click at [100, 94] on div "Home" at bounding box center [70, 91] width 131 height 23
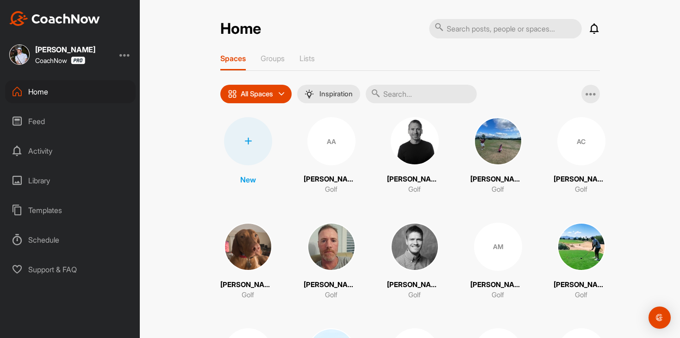
click at [100, 125] on div "Feed" at bounding box center [70, 121] width 131 height 23
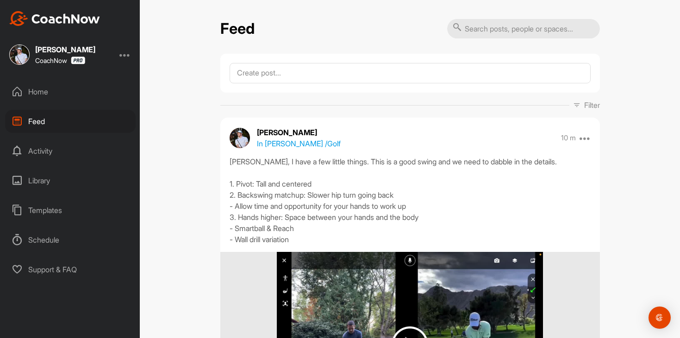
click at [93, 92] on div "Home" at bounding box center [70, 91] width 131 height 23
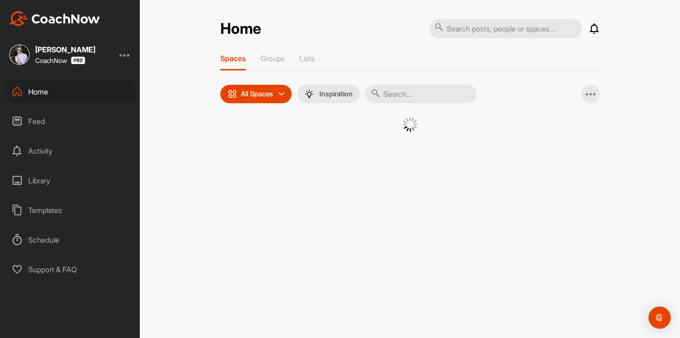
click at [92, 119] on div "Feed" at bounding box center [70, 121] width 131 height 23
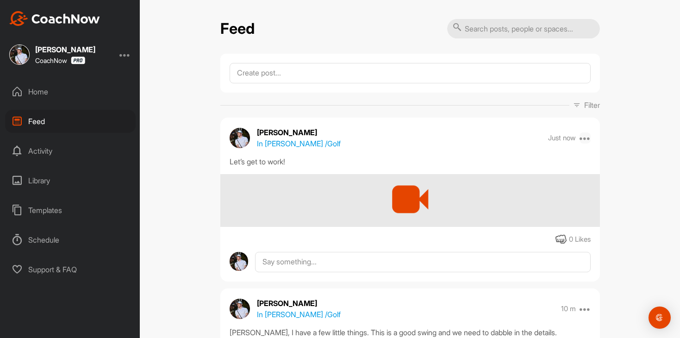
click at [588, 138] on icon at bounding box center [585, 137] width 11 height 11
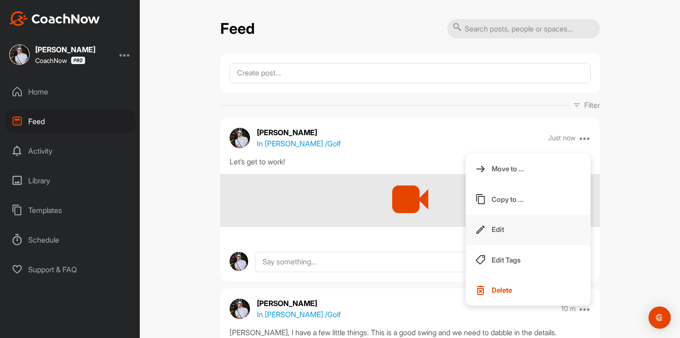
click at [525, 228] on button "Edit" at bounding box center [528, 229] width 125 height 31
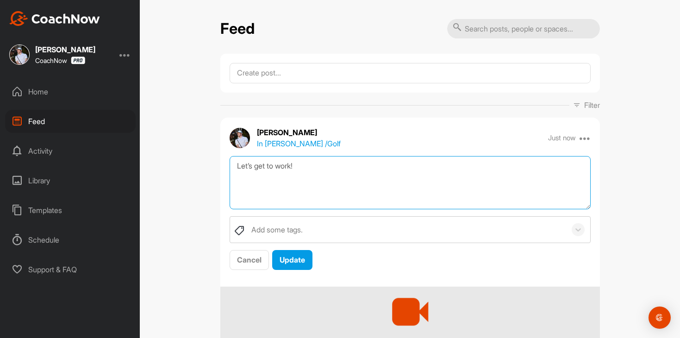
click at [434, 177] on textarea "Let’s get to work!" at bounding box center [410, 182] width 361 height 53
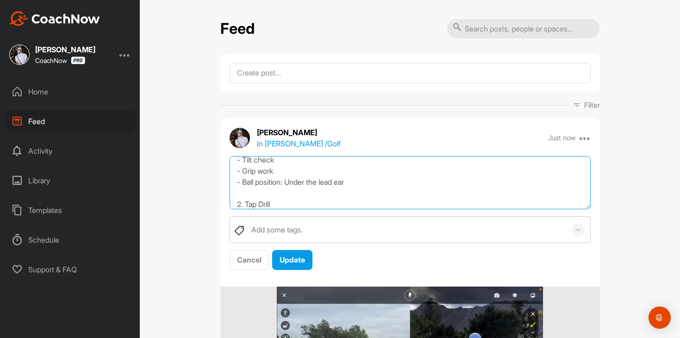
scroll to position [50, 0]
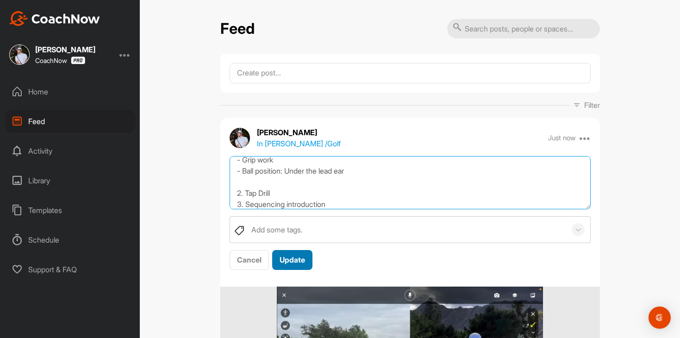
type textarea "Let’s get to work! 1. Setup: - Tilt check - Grip work - Ball position: Under th…"
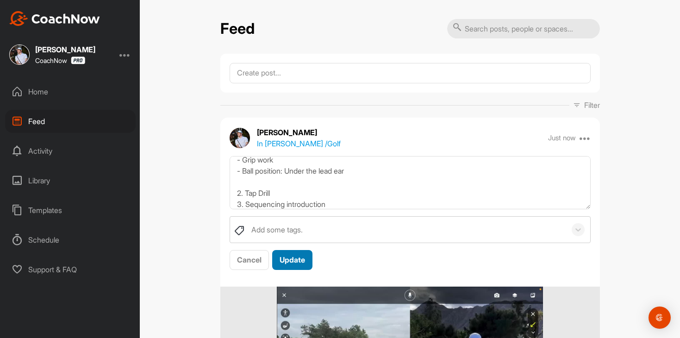
click at [311, 261] on button "Update" at bounding box center [292, 260] width 40 height 20
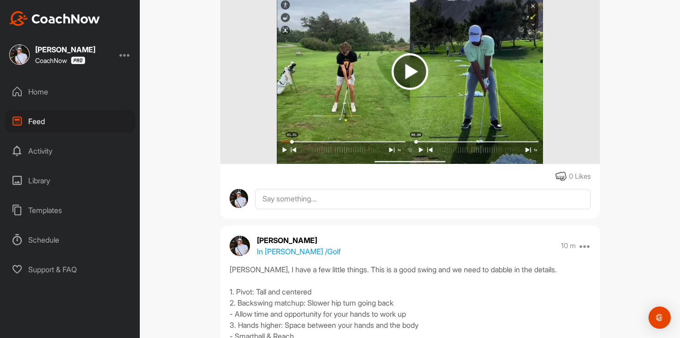
scroll to position [293, 0]
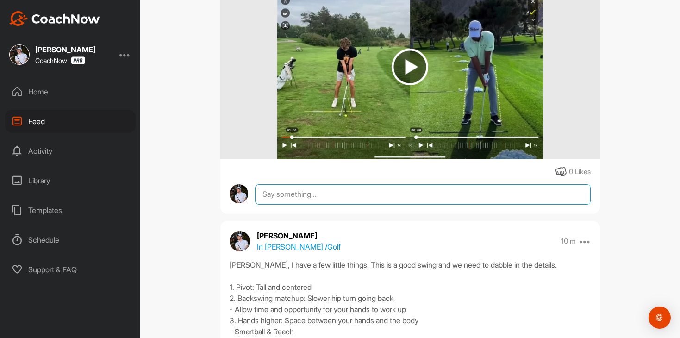
click at [332, 196] on textarea at bounding box center [422, 194] width 335 height 20
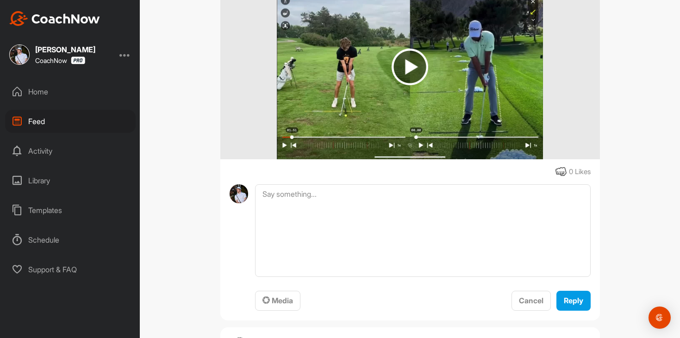
click at [278, 312] on div "[PERSON_NAME] In [PERSON_NAME] / Golf Just now Move to ... Copy to ... Edit Edi…" at bounding box center [410, 72] width 380 height 495
click at [278, 301] on span "Media" at bounding box center [277, 300] width 31 height 9
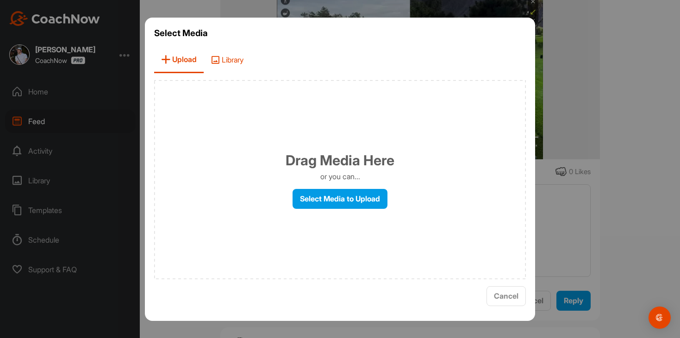
click at [244, 63] on span "Library" at bounding box center [227, 60] width 47 height 26
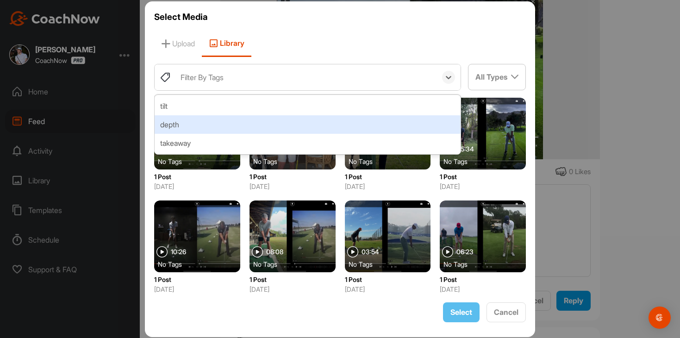
click at [395, 313] on div "Select Cancel" at bounding box center [340, 312] width 372 height 20
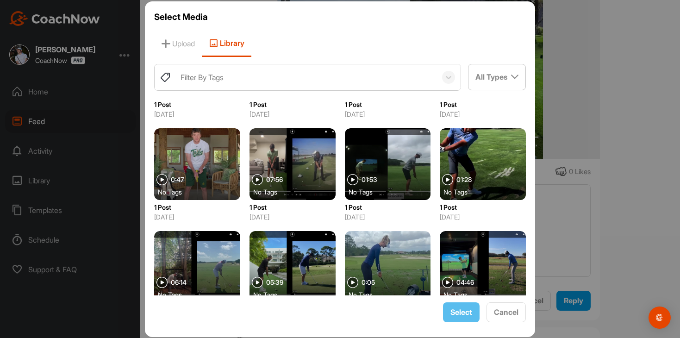
scroll to position [176, 0]
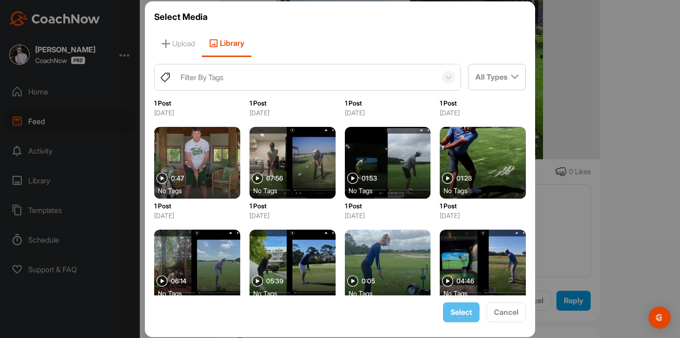
click at [200, 187] on div "No Tags" at bounding box center [201, 190] width 86 height 9
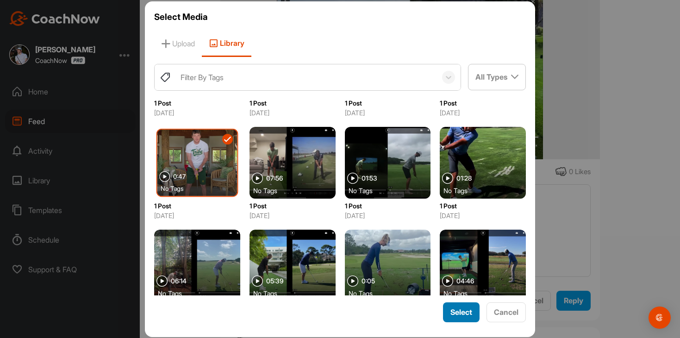
click at [453, 315] on span "Select" at bounding box center [461, 311] width 22 height 9
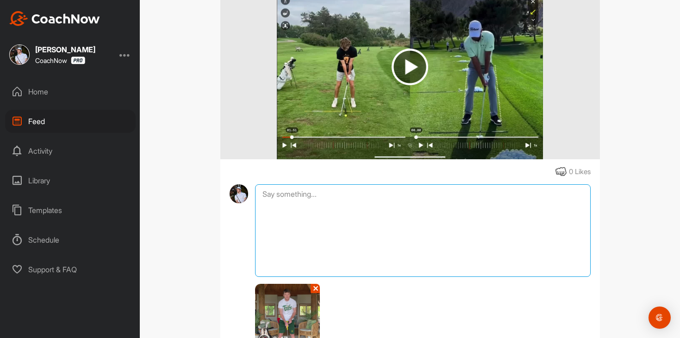
click at [421, 205] on textarea at bounding box center [422, 230] width 335 height 93
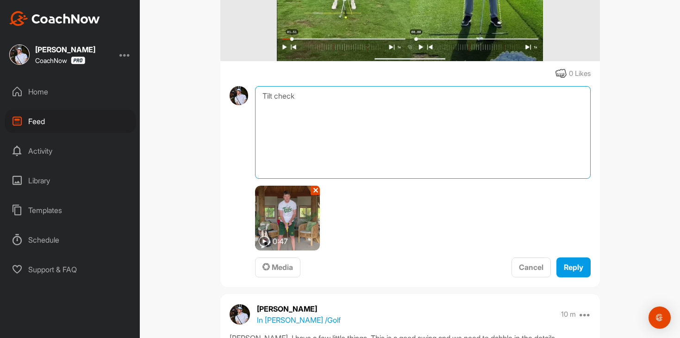
scroll to position [406, 0]
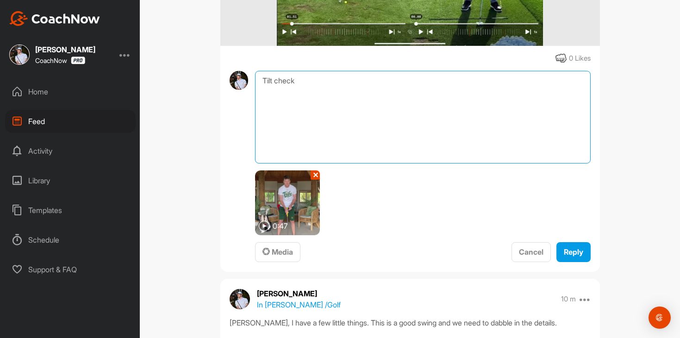
type textarea "Tilt check"
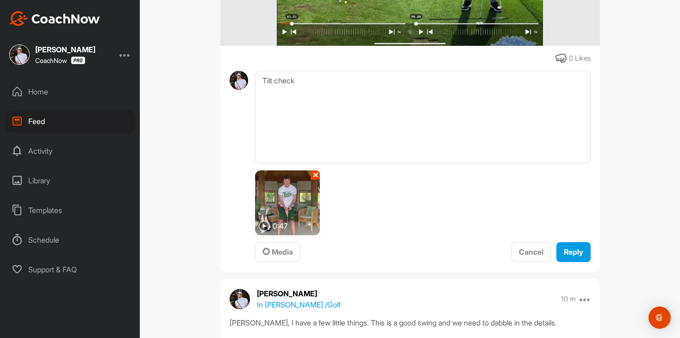
click at [568, 252] on span "Reply" at bounding box center [573, 251] width 19 height 9
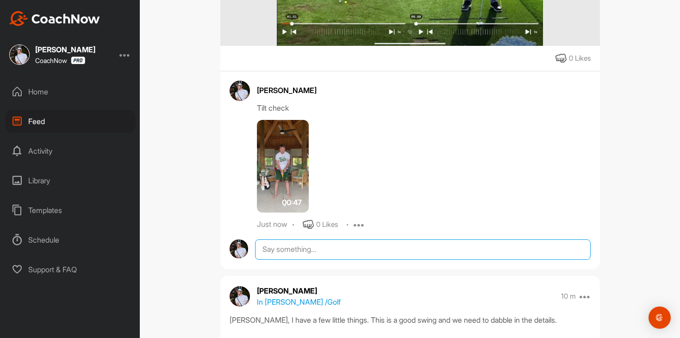
click at [330, 253] on textarea at bounding box center [422, 249] width 335 height 20
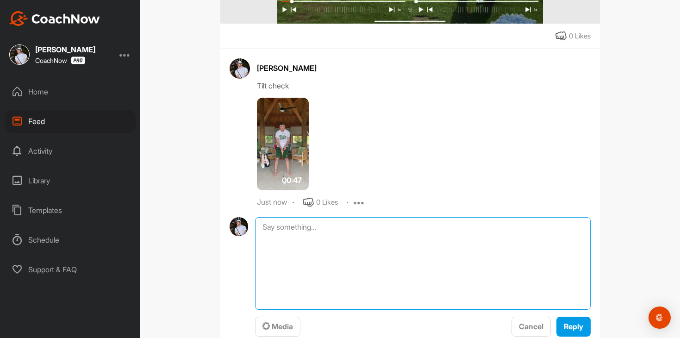
scroll to position [460, 0]
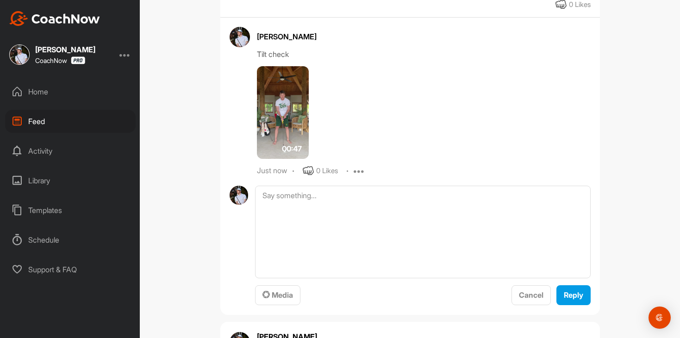
click at [279, 284] on div "Media Cancel Reply" at bounding box center [422, 246] width 335 height 120
click at [277, 295] on span "Media" at bounding box center [277, 294] width 31 height 9
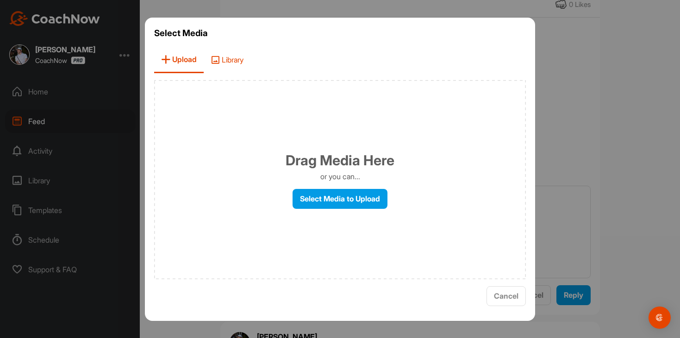
click at [236, 60] on span "Library" at bounding box center [227, 60] width 47 height 26
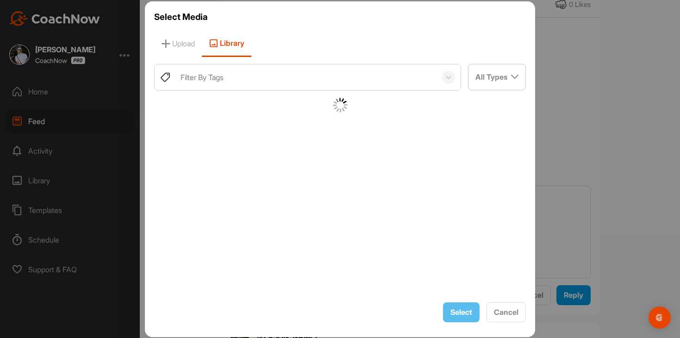
click at [253, 75] on div "Filter By Tags" at bounding box center [306, 77] width 261 height 26
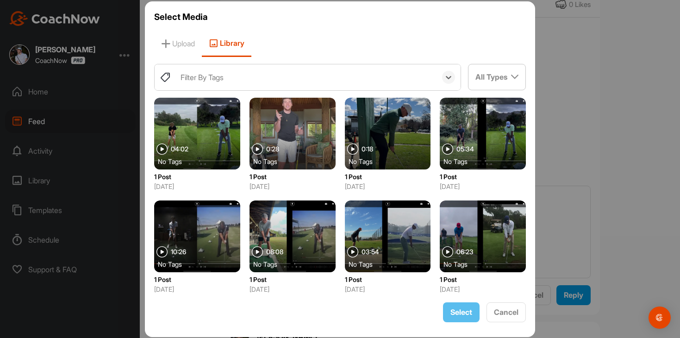
click at [253, 75] on div "Filter By Tags" at bounding box center [306, 77] width 261 height 26
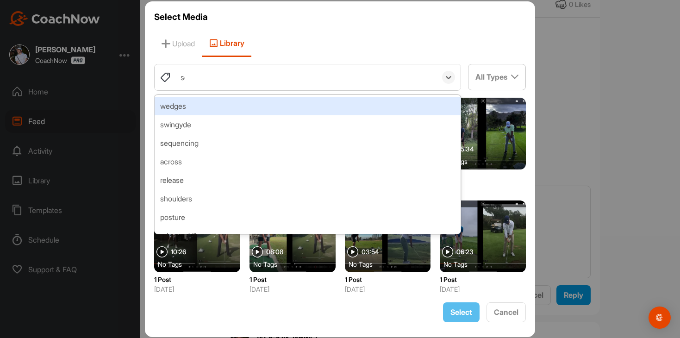
type input "seq"
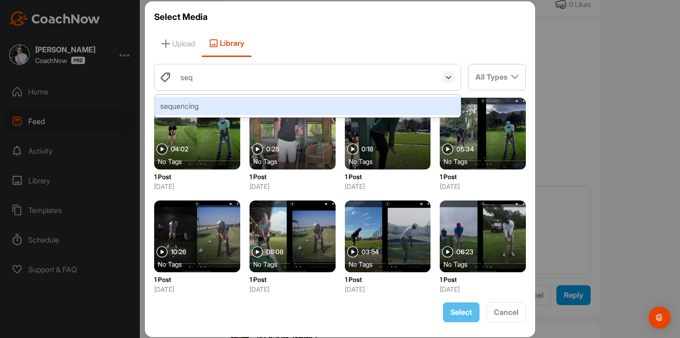
click at [237, 111] on div "sequencing" at bounding box center [308, 106] width 306 height 19
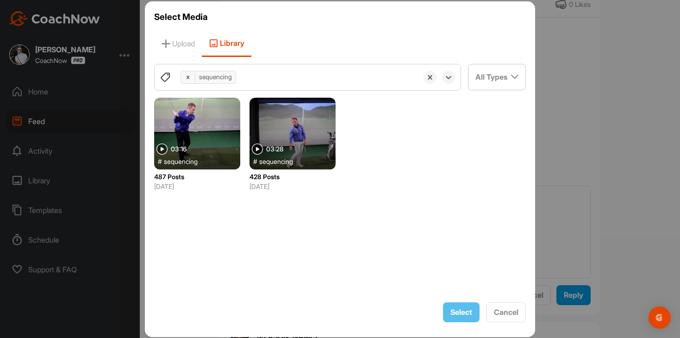
click at [207, 137] on div at bounding box center [197, 134] width 86 height 72
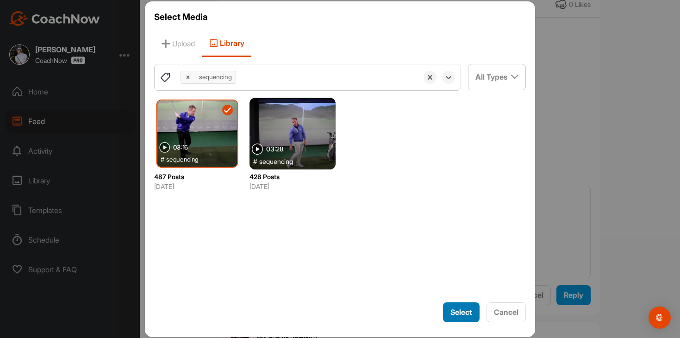
click at [451, 309] on span "Select" at bounding box center [461, 311] width 22 height 9
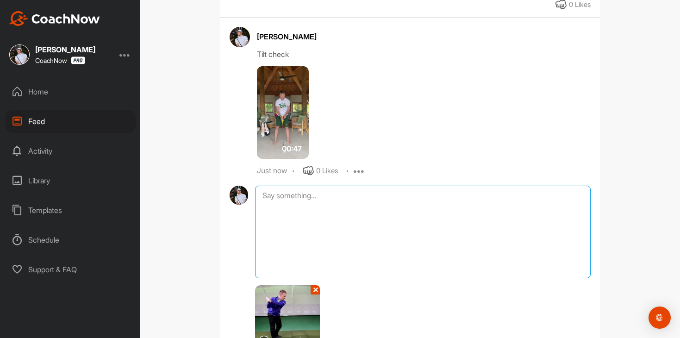
click at [427, 234] on textarea at bounding box center [422, 232] width 335 height 93
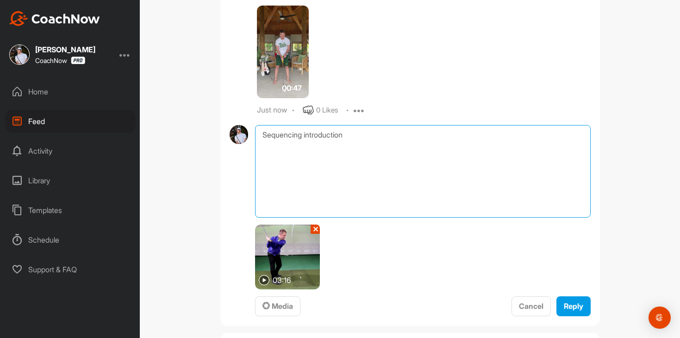
scroll to position [542, 0]
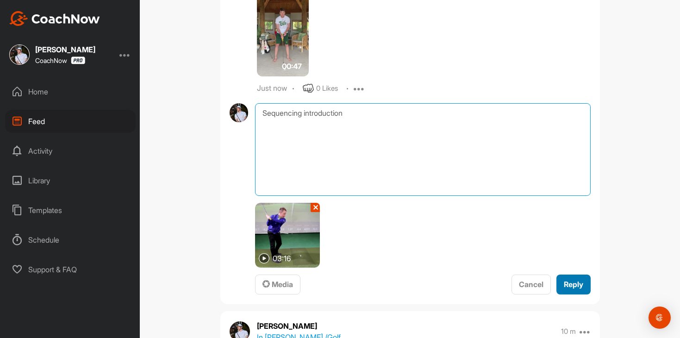
type textarea "Sequencing introduction"
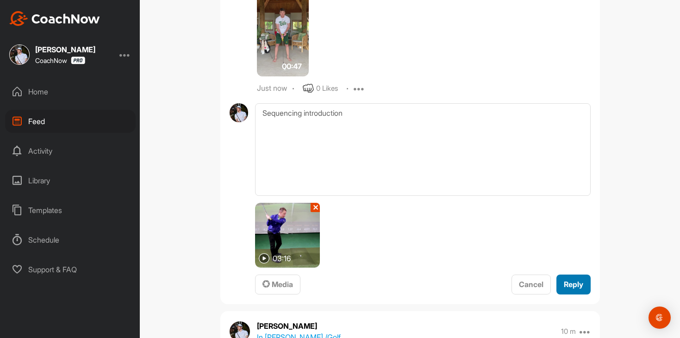
click at [580, 286] on span "Reply" at bounding box center [573, 284] width 19 height 9
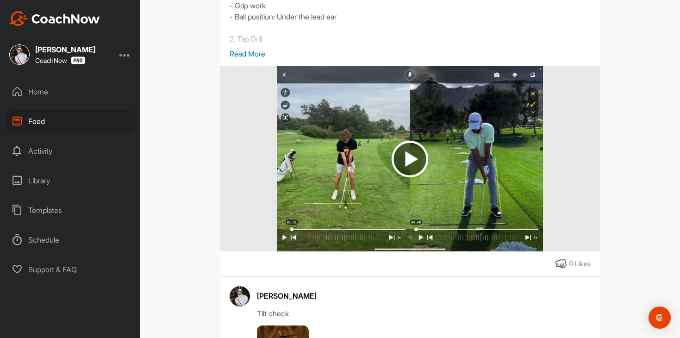
scroll to position [0, 0]
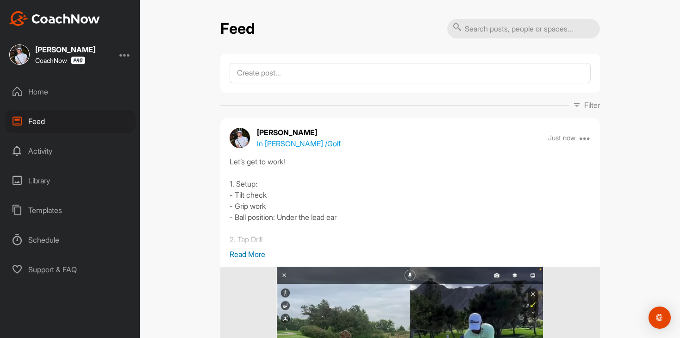
click at [115, 97] on div "Home" at bounding box center [70, 91] width 131 height 23
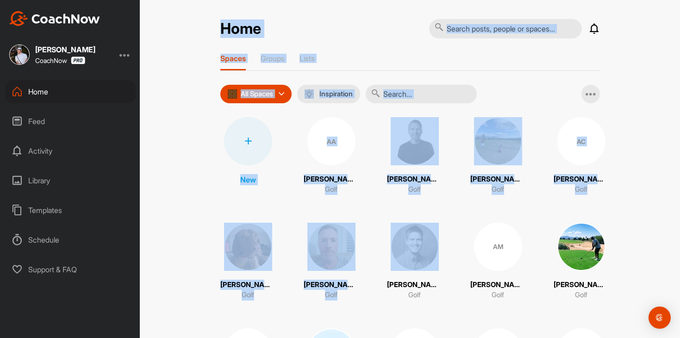
drag, startPoint x: 180, startPoint y: 19, endPoint x: 385, endPoint y: 270, distance: 324.4
click at [387, 272] on div "Home Notifications Invitations [DATE] [PERSON_NAME] posted a video : " Pull hoo…" at bounding box center [410, 169] width 540 height 338
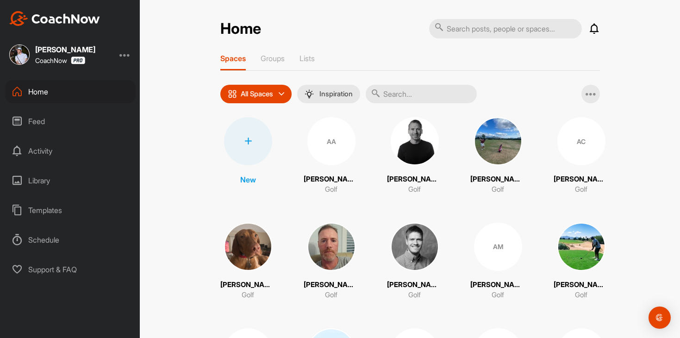
click at [662, 221] on div "Home Notifications Invitations [DATE] [PERSON_NAME] posted a video : " Pull hoo…" at bounding box center [410, 169] width 540 height 338
click at [399, 92] on input "text" at bounding box center [421, 94] width 111 height 19
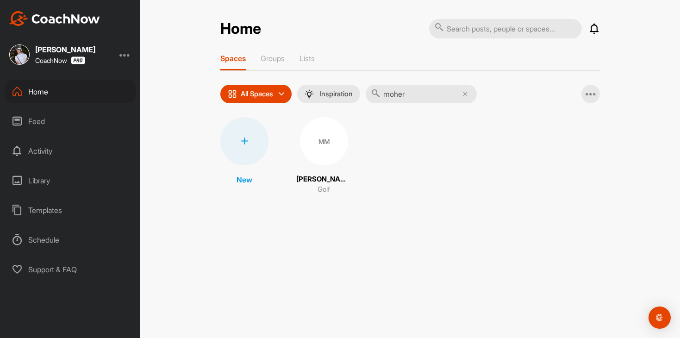
type input "moher"
click at [337, 137] on div "MM" at bounding box center [324, 141] width 48 height 48
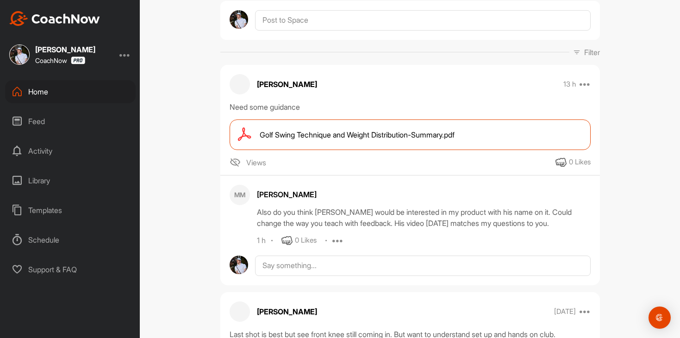
scroll to position [90, 0]
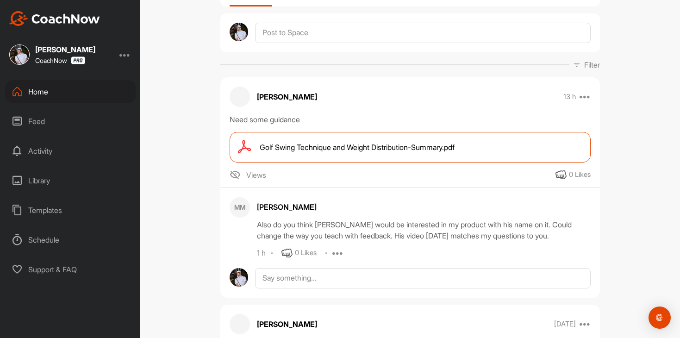
drag, startPoint x: 392, startPoint y: 142, endPoint x: 402, endPoint y: 121, distance: 22.8
click at [402, 121] on div "Need some guidance" at bounding box center [410, 119] width 361 height 11
click at [29, 95] on div "Home" at bounding box center [70, 91] width 131 height 23
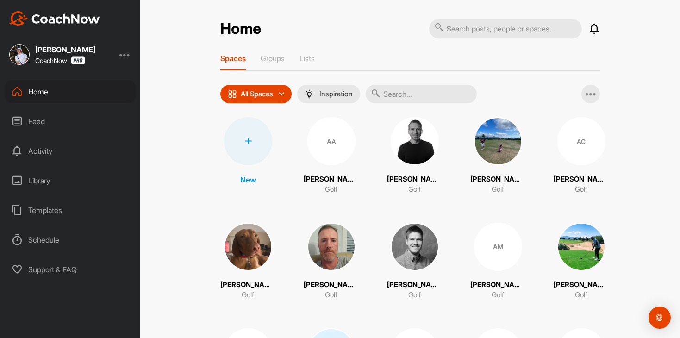
click at [96, 91] on div "Home" at bounding box center [70, 91] width 131 height 23
click at [87, 126] on div "Feed" at bounding box center [70, 121] width 131 height 23
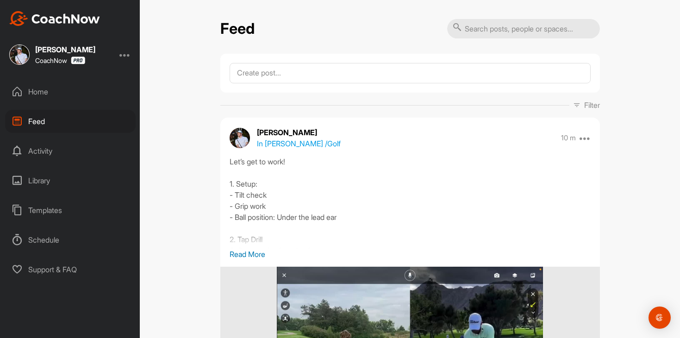
click at [68, 98] on div "Home" at bounding box center [70, 91] width 131 height 23
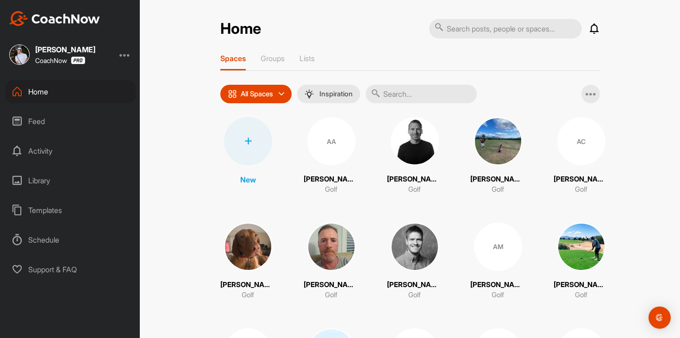
click at [79, 119] on div "Feed" at bounding box center [70, 121] width 131 height 23
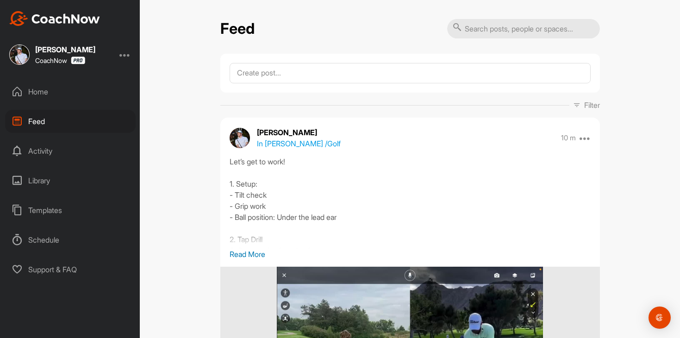
scroll to position [23, 0]
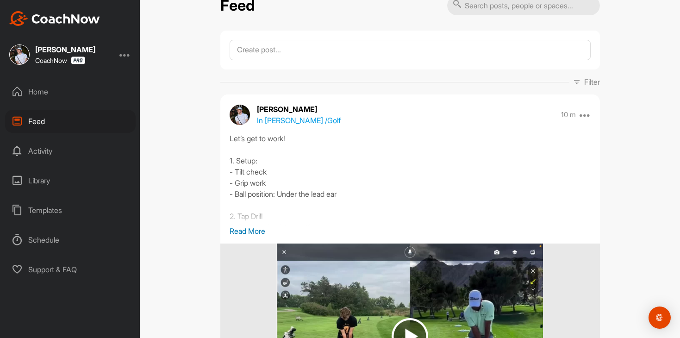
click at [87, 102] on div "Home" at bounding box center [70, 91] width 131 height 23
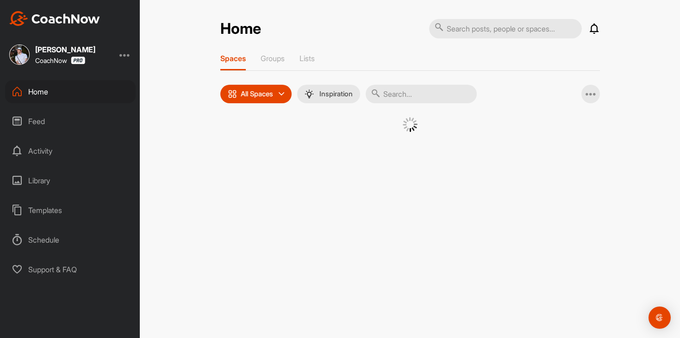
click at [87, 111] on div "Feed" at bounding box center [70, 121] width 131 height 23
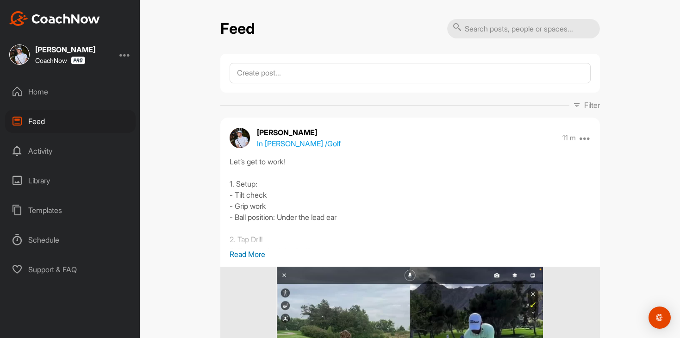
click at [83, 86] on div "Home" at bounding box center [70, 91] width 131 height 23
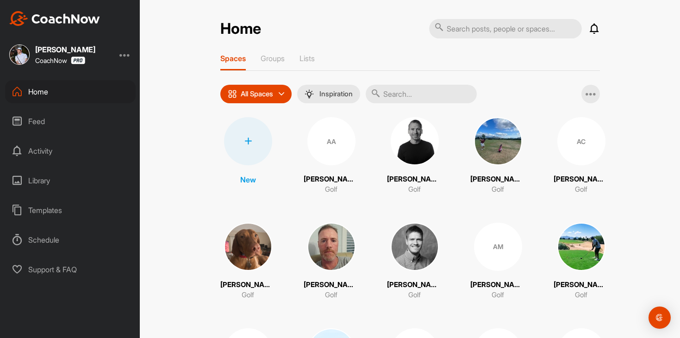
click at [88, 112] on div "Feed" at bounding box center [70, 121] width 131 height 23
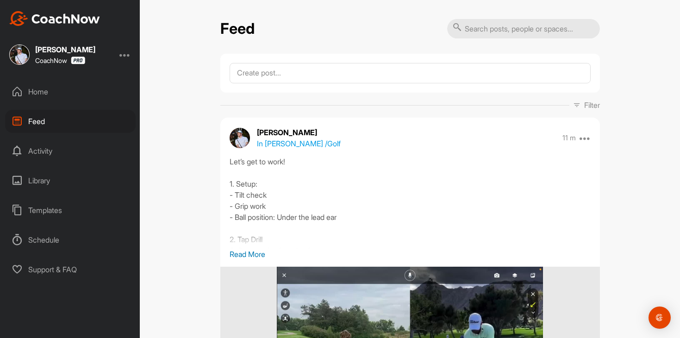
click at [90, 103] on div "Home" at bounding box center [70, 91] width 131 height 23
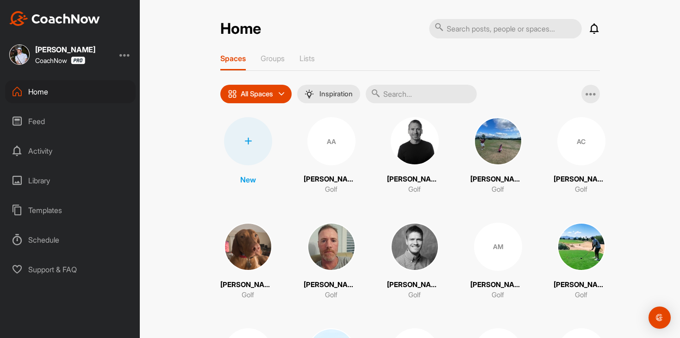
click at [94, 121] on div "Feed" at bounding box center [70, 121] width 131 height 23
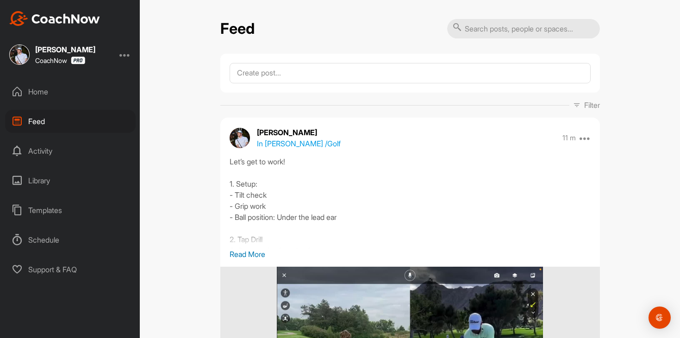
click at [91, 93] on div "Home" at bounding box center [70, 91] width 131 height 23
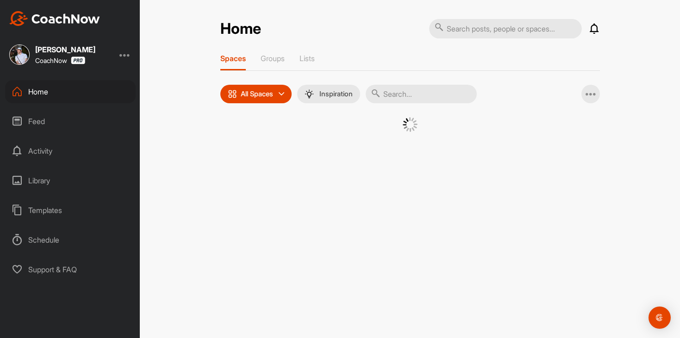
click at [87, 114] on div "Feed" at bounding box center [70, 121] width 131 height 23
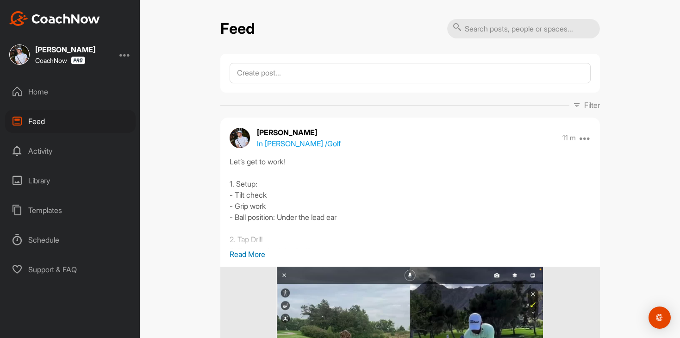
click at [114, 99] on div "Home" at bounding box center [70, 91] width 131 height 23
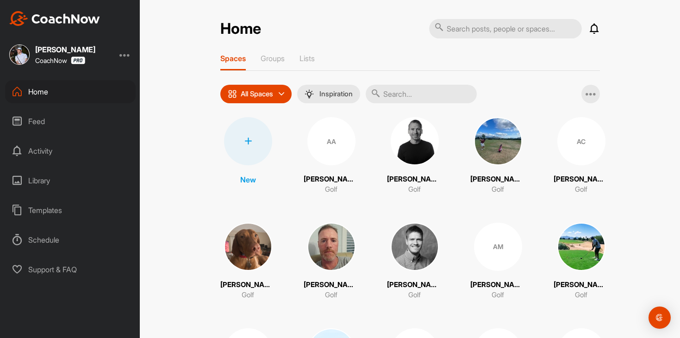
click at [106, 114] on div "Feed" at bounding box center [70, 121] width 131 height 23
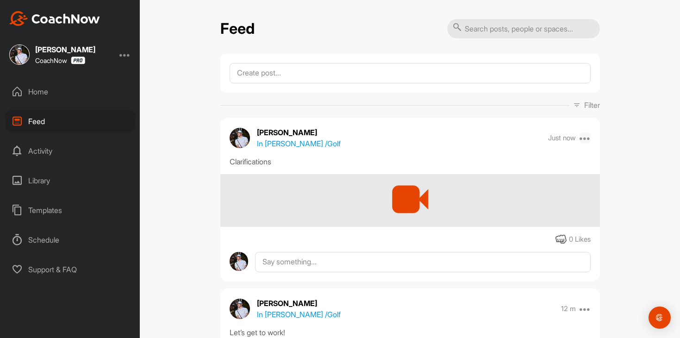
click at [587, 139] on icon at bounding box center [585, 137] width 11 height 11
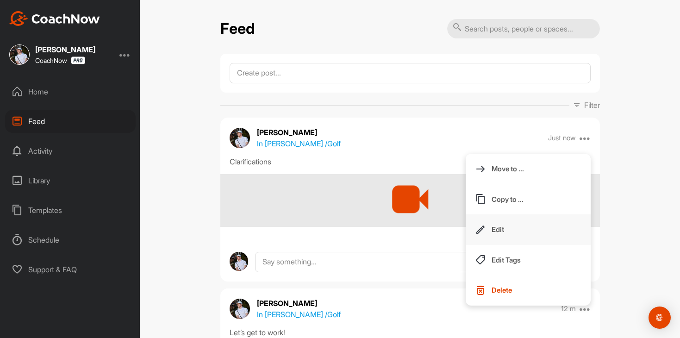
click at [517, 226] on button "Edit" at bounding box center [528, 229] width 125 height 31
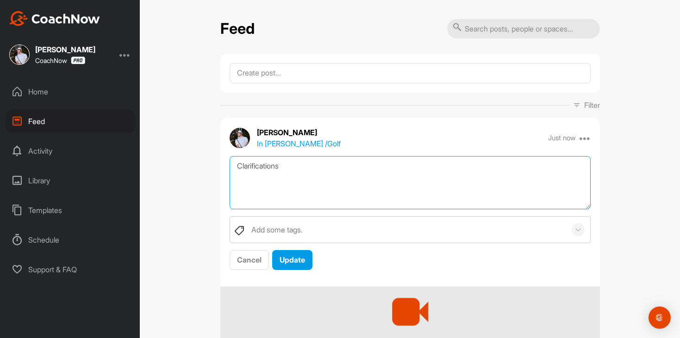
click at [428, 168] on textarea "Clarifications" at bounding box center [410, 182] width 361 height 53
paste textarea "[URL][DOMAIN_NAME]"
type textarea "Clarifications [URL][DOMAIN_NAME]"
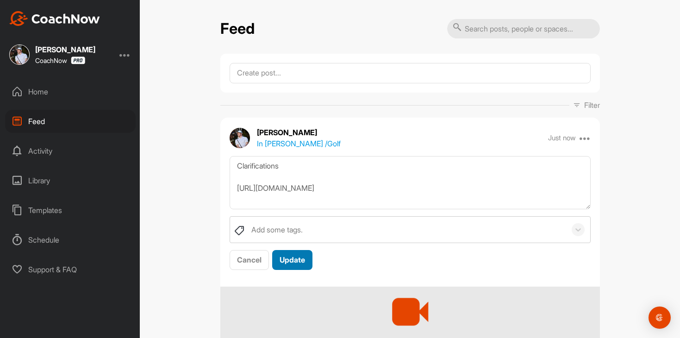
click at [299, 263] on span "Update" at bounding box center [292, 259] width 25 height 9
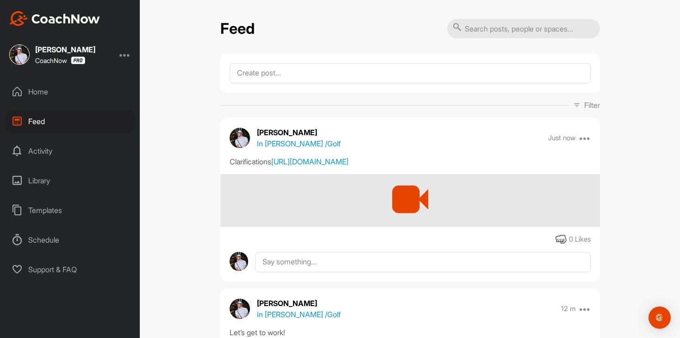
click at [104, 93] on div "Home" at bounding box center [70, 91] width 131 height 23
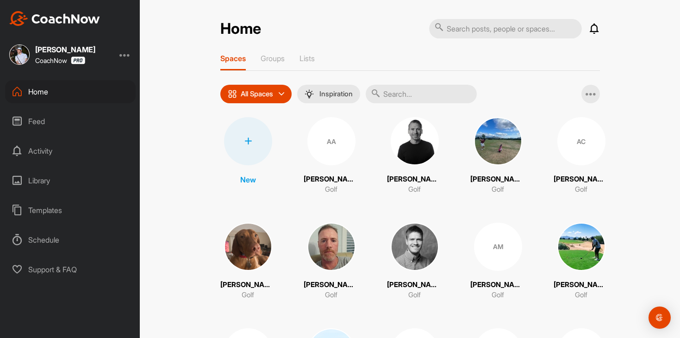
click at [56, 123] on div "Feed" at bounding box center [70, 121] width 131 height 23
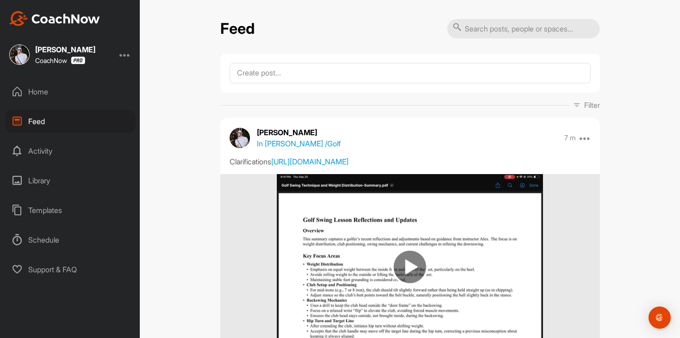
click at [90, 95] on div "Home" at bounding box center [70, 91] width 131 height 23
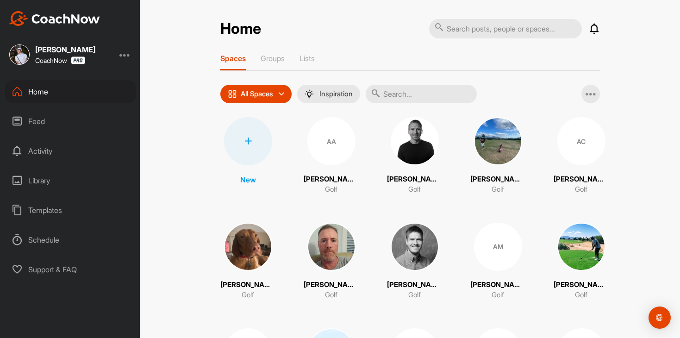
click at [42, 119] on div "Feed" at bounding box center [70, 121] width 131 height 23
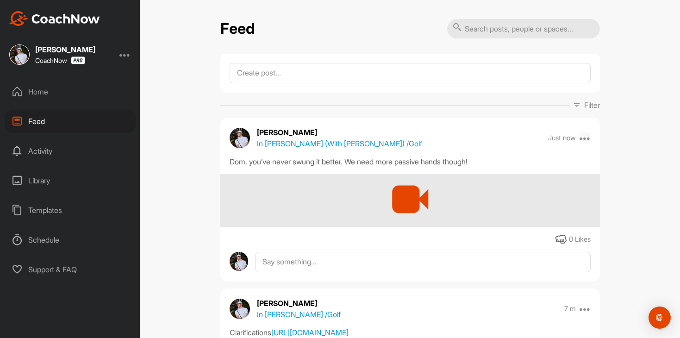
click at [585, 136] on icon at bounding box center [585, 137] width 11 height 11
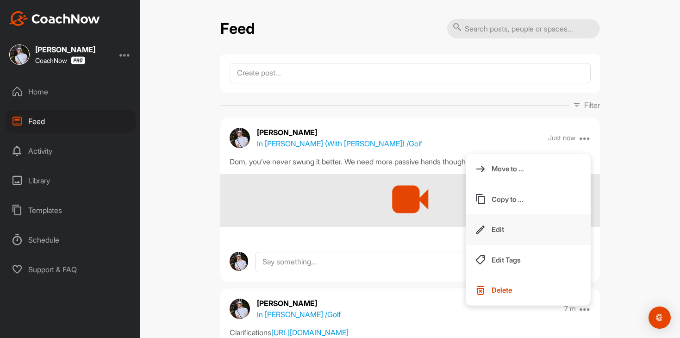
click at [517, 236] on button "Edit" at bounding box center [528, 229] width 125 height 31
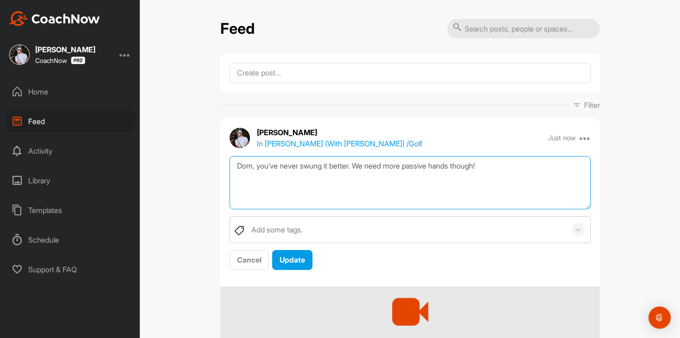
click at [531, 174] on textarea "Dom, you’ve never swung it better. We need more passive hands though!" at bounding box center [410, 182] width 361 height 53
paste textarea "[URL][DOMAIN_NAME]"
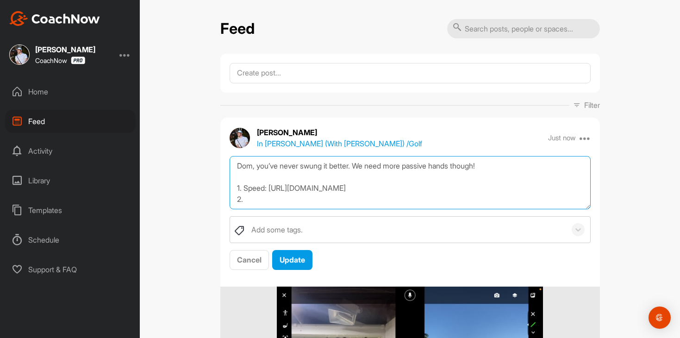
drag, startPoint x: 245, startPoint y: 188, endPoint x: 231, endPoint y: 187, distance: 14.8
click at [231, 187] on textarea "Dom, you’ve never swung it better. We need more passive hands though! 1. Speed:…" at bounding box center [410, 182] width 361 height 53
drag, startPoint x: 255, startPoint y: 200, endPoint x: 216, endPoint y: 200, distance: 38.9
type textarea "Dom, you’ve never swung it better. We need more passive hands though! Speed: [U…"
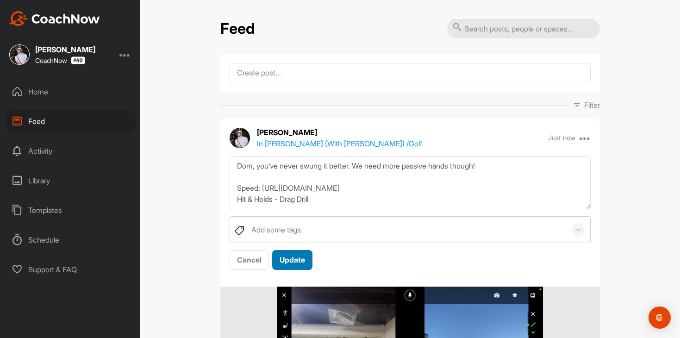
click at [287, 259] on span "Update" at bounding box center [292, 259] width 25 height 9
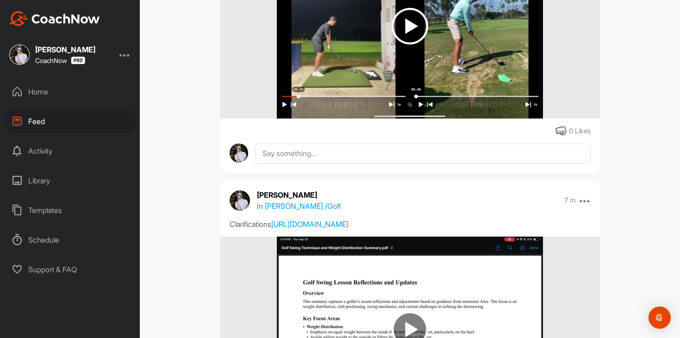
scroll to position [342, 0]
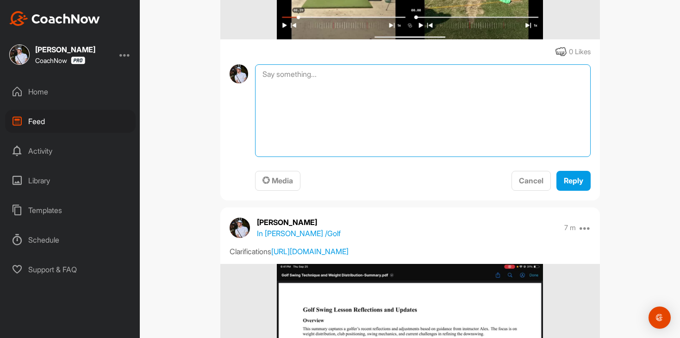
click at [352, 91] on textarea at bounding box center [422, 110] width 335 height 93
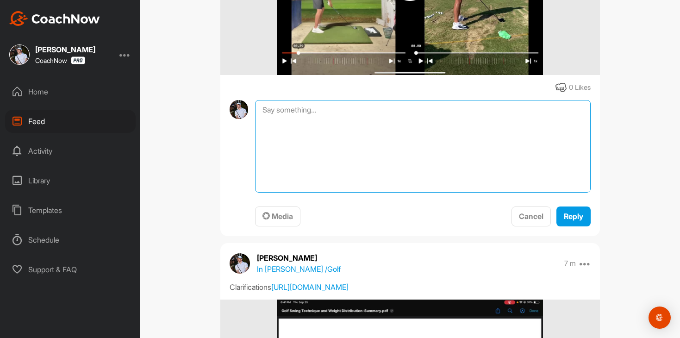
scroll to position [0, 0]
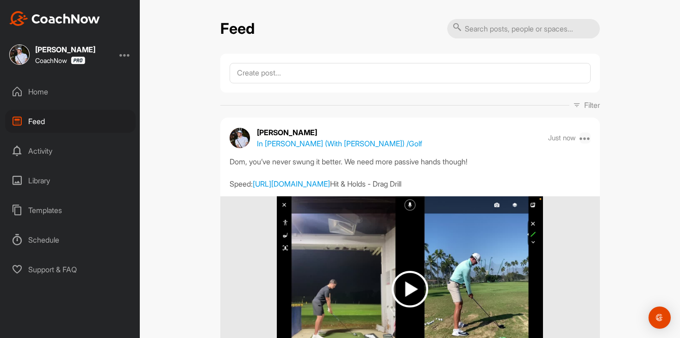
click at [586, 142] on icon at bounding box center [585, 137] width 11 height 11
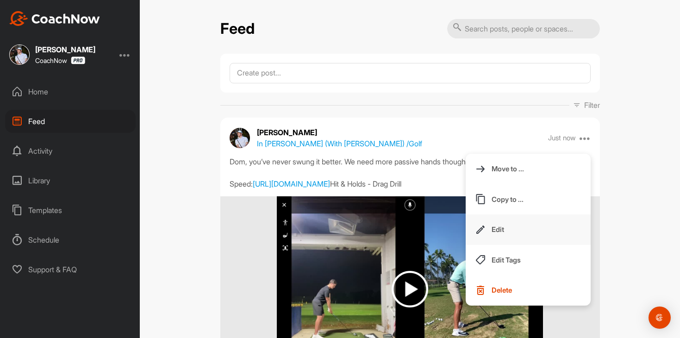
click at [513, 229] on button "Edit" at bounding box center [528, 229] width 125 height 31
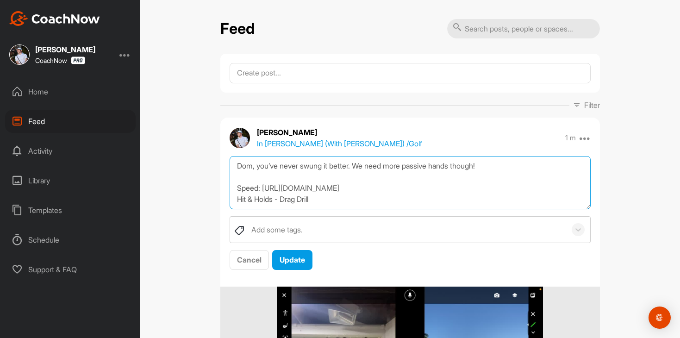
click at [447, 188] on textarea "Dom, you’ve never swung it better. We need more passive hands though! Speed: [U…" at bounding box center [410, 182] width 361 height 53
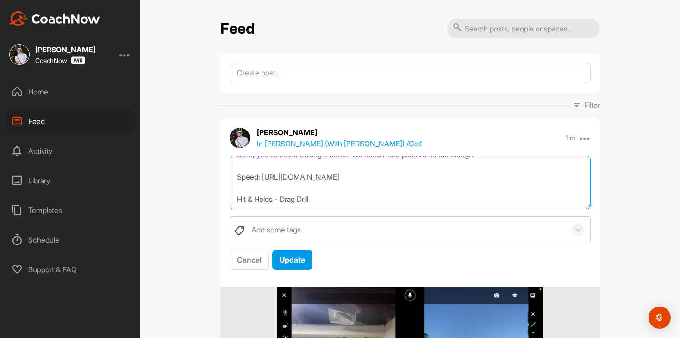
click at [339, 199] on textarea "Dom, you’ve never swung it better. We need more passive hands though! Speed: [U…" at bounding box center [410, 182] width 361 height 53
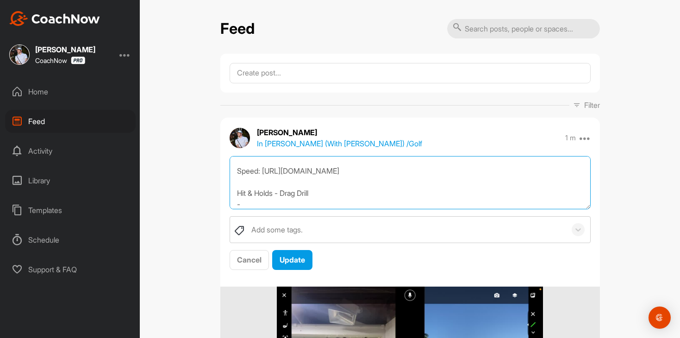
paste textarea "[URL][DOMAIN_NAME]"
type textarea "Dom, you’ve never swung it better. We need more passive hands though! Speed: [U…"
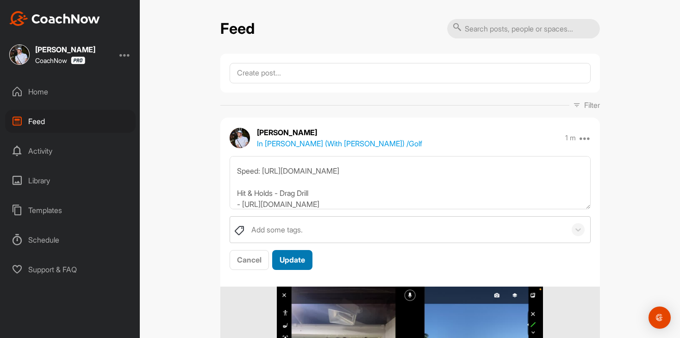
click at [285, 254] on div "Update" at bounding box center [292, 259] width 25 height 11
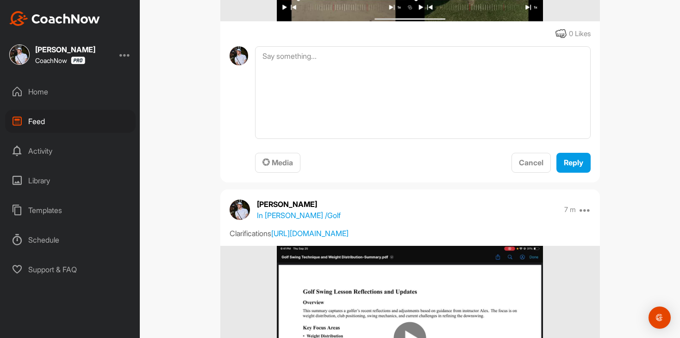
scroll to position [384, 0]
